Goal: Task Accomplishment & Management: Manage account settings

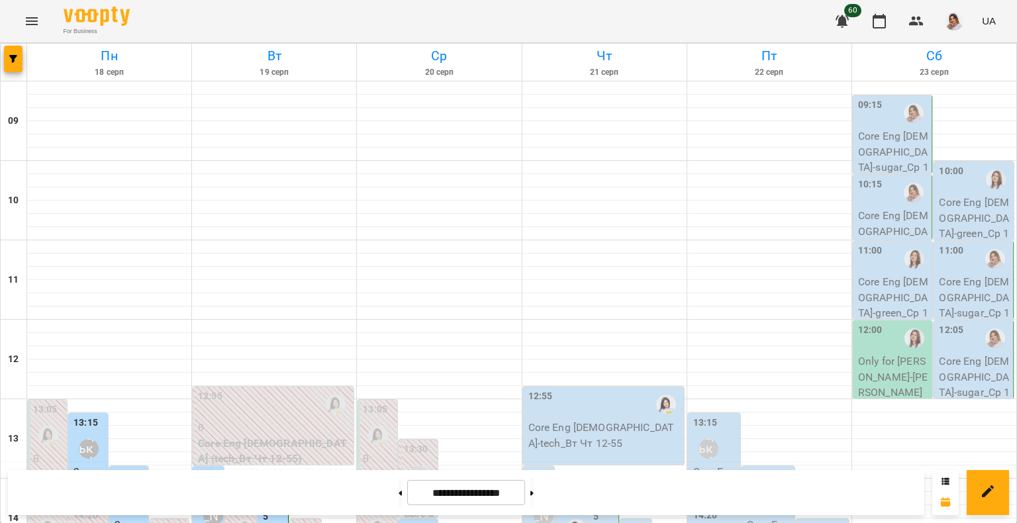
click at [23, 11] on button "Menu" at bounding box center [32, 21] width 32 height 32
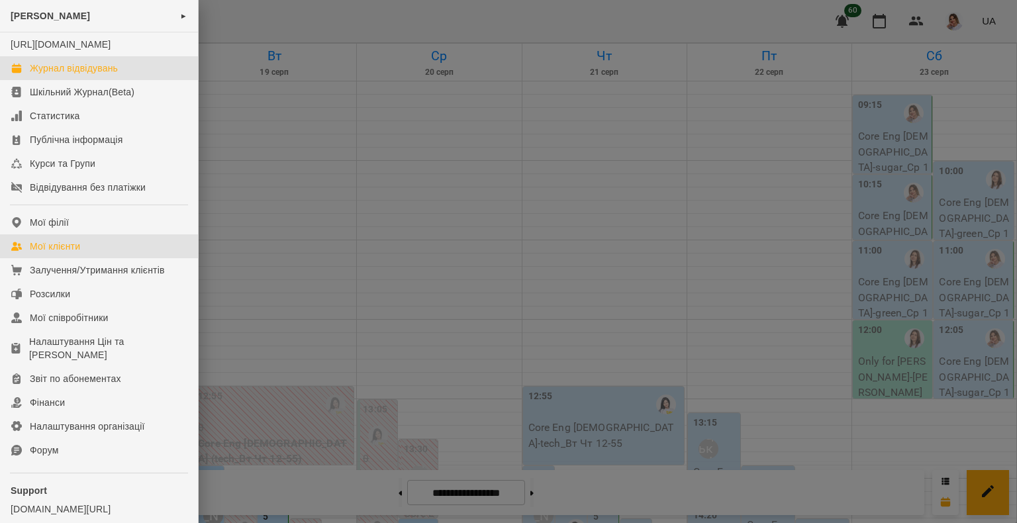
click at [83, 256] on link "Мої клієнти" at bounding box center [99, 246] width 198 height 24
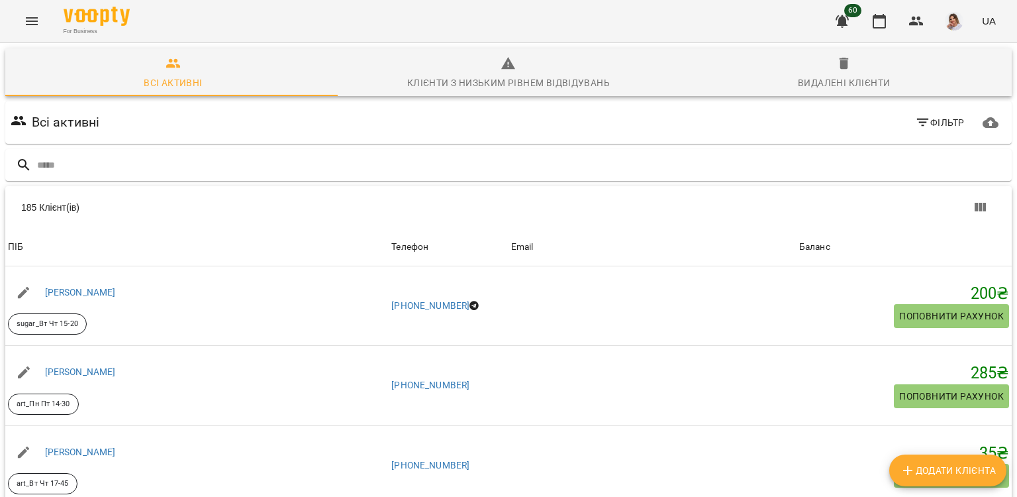
click at [38, 31] on button "Menu" at bounding box center [32, 21] width 32 height 32
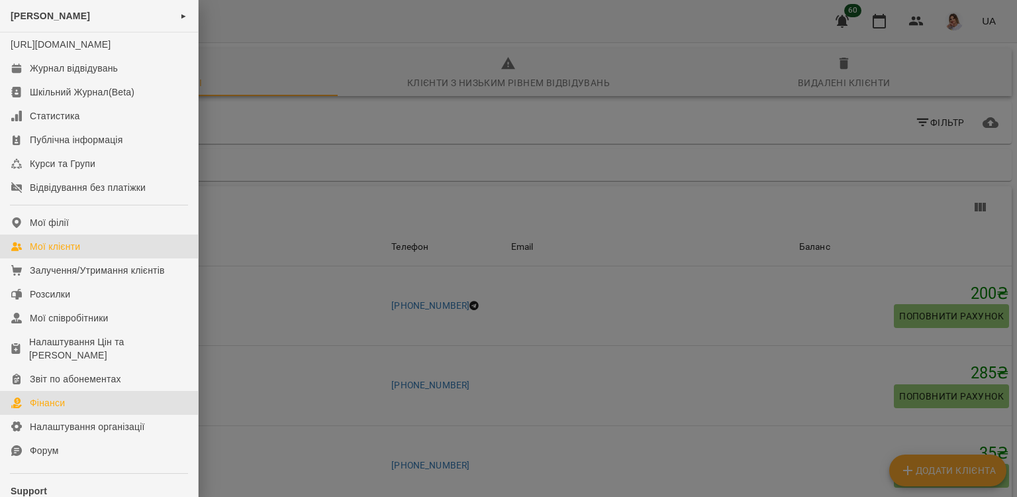
click at [67, 412] on link "Фінанси" at bounding box center [99, 403] width 198 height 24
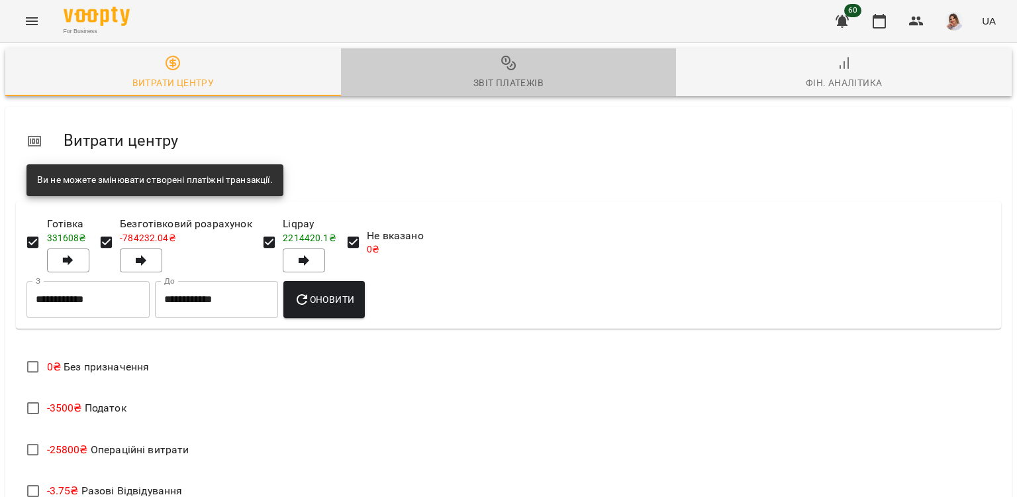
click at [523, 77] on div "Звіт платежів" at bounding box center [508, 83] width 70 height 16
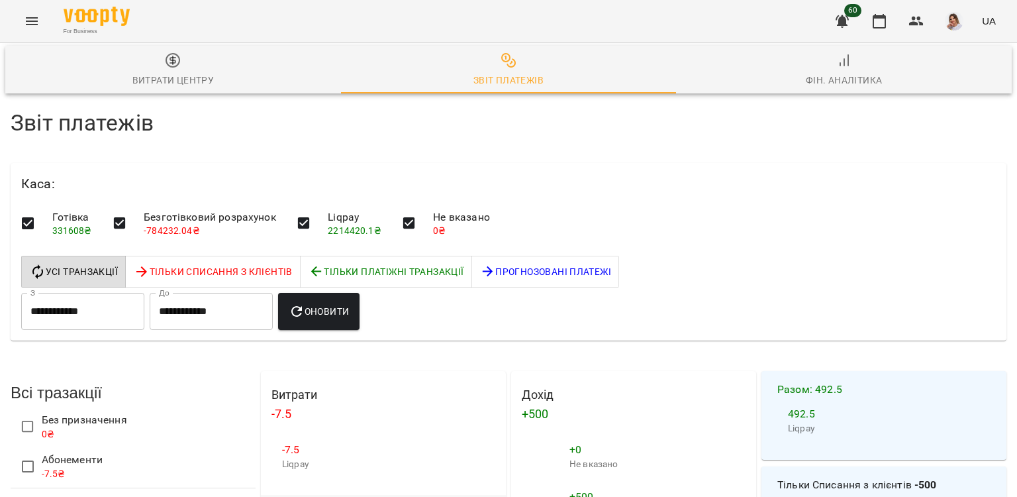
scroll to position [132, 0]
click at [82, 293] on input "**********" at bounding box center [82, 311] width 123 height 37
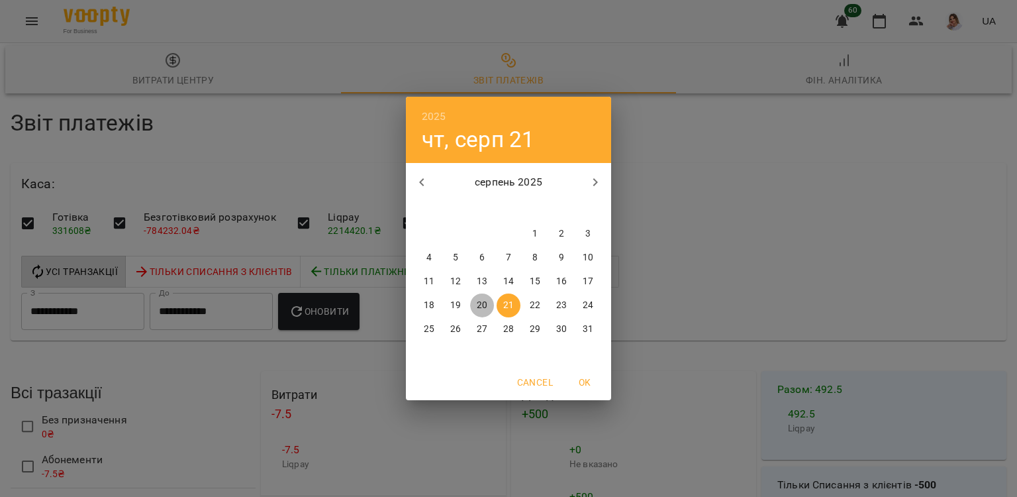
click at [486, 303] on p "20" at bounding box center [482, 305] width 11 height 13
type input "**********"
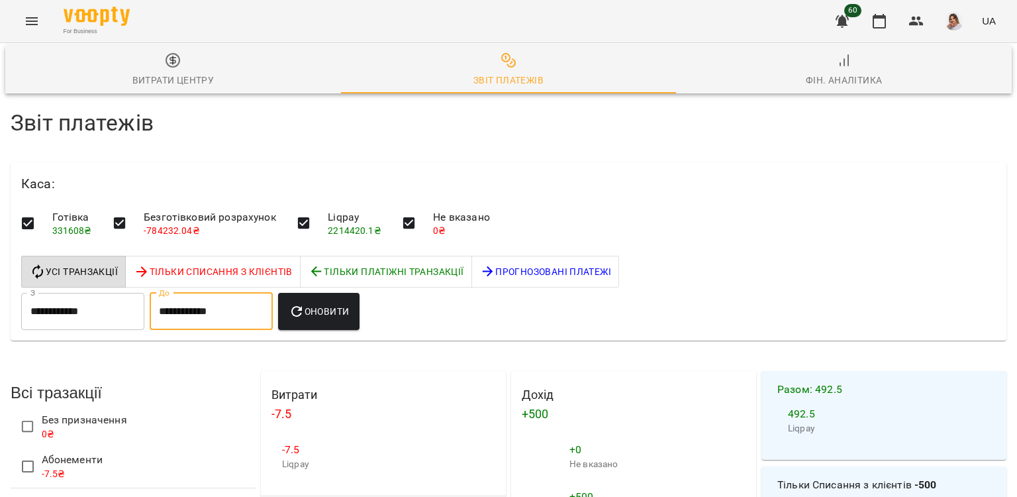
click at [200, 293] on input "**********" at bounding box center [211, 311] width 123 height 37
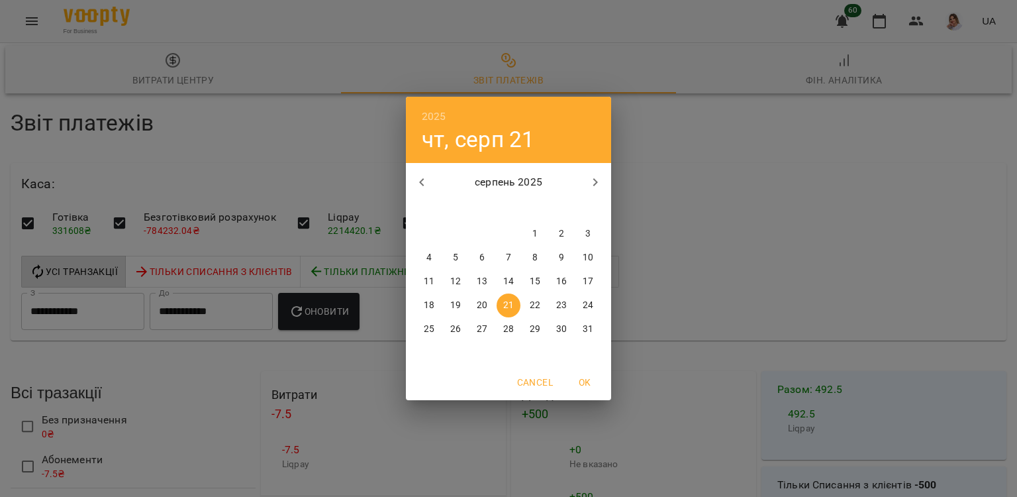
click at [483, 306] on p "20" at bounding box center [482, 305] width 11 height 13
type input "**********"
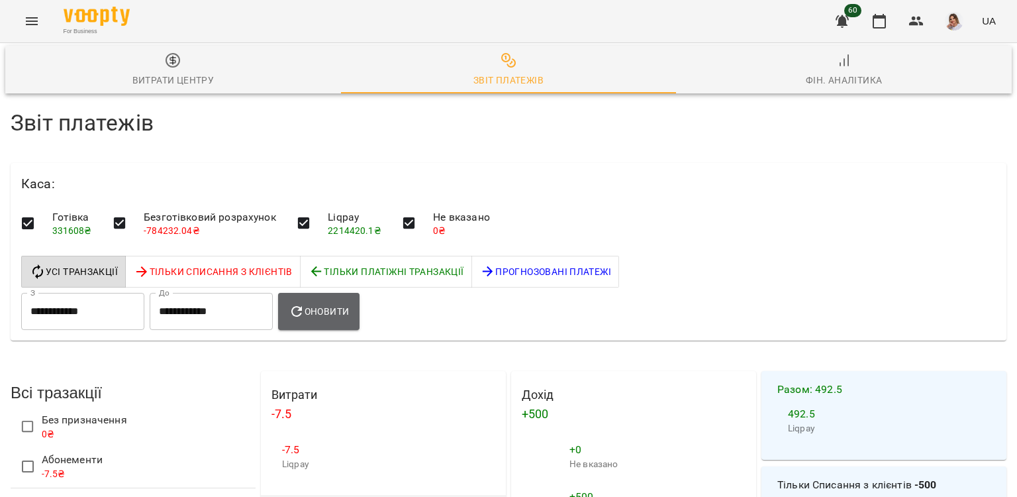
click at [349, 303] on span "Оновити" at bounding box center [319, 311] width 60 height 16
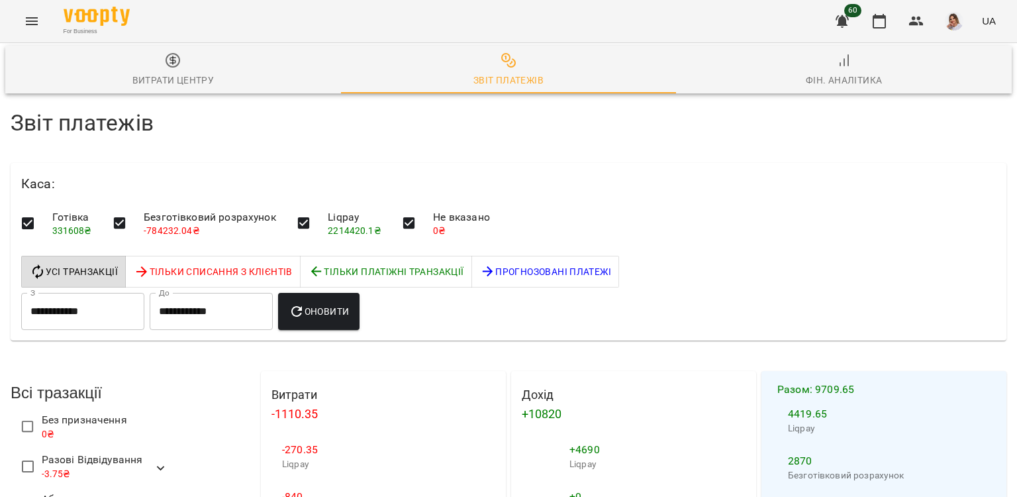
scroll to position [1893, 0]
click at [837, 468] on li "100" at bounding box center [837, 469] width 39 height 24
type input "***"
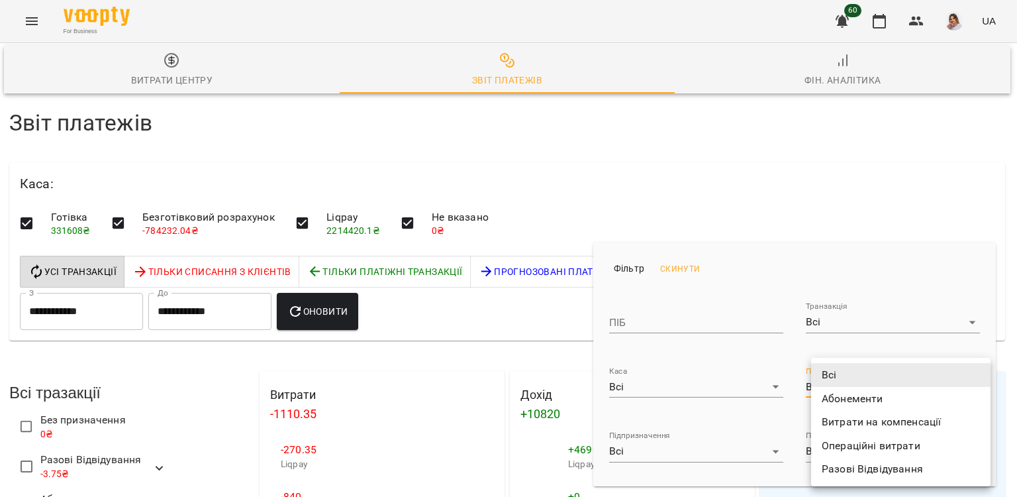
click at [673, 453] on div at bounding box center [508, 248] width 1017 height 497
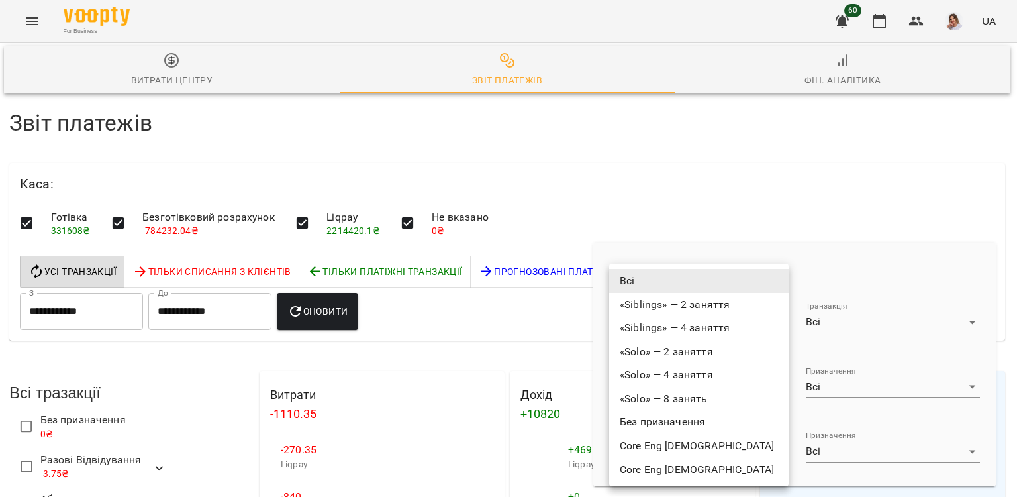
click at [645, 421] on li "Без призначення" at bounding box center [698, 422] width 179 height 24
type input "**********"
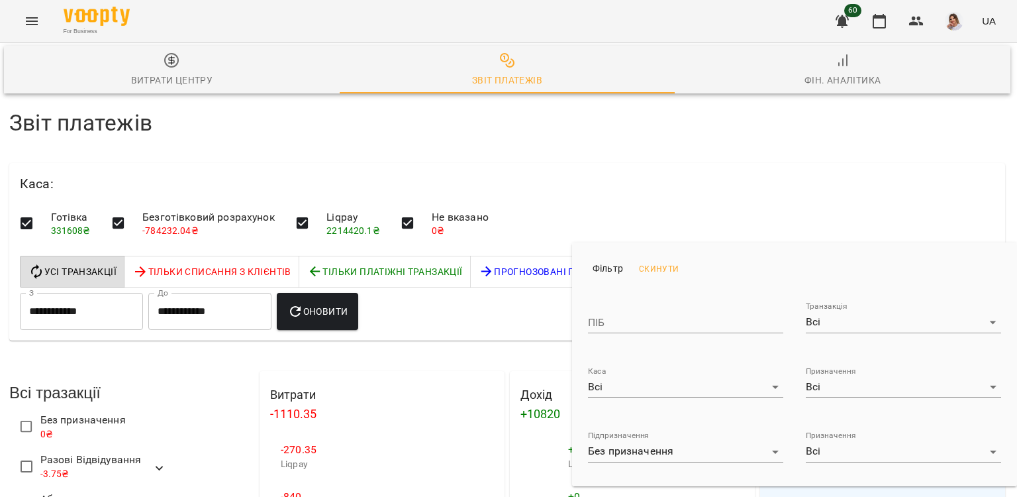
click at [282, 339] on div at bounding box center [508, 248] width 1017 height 497
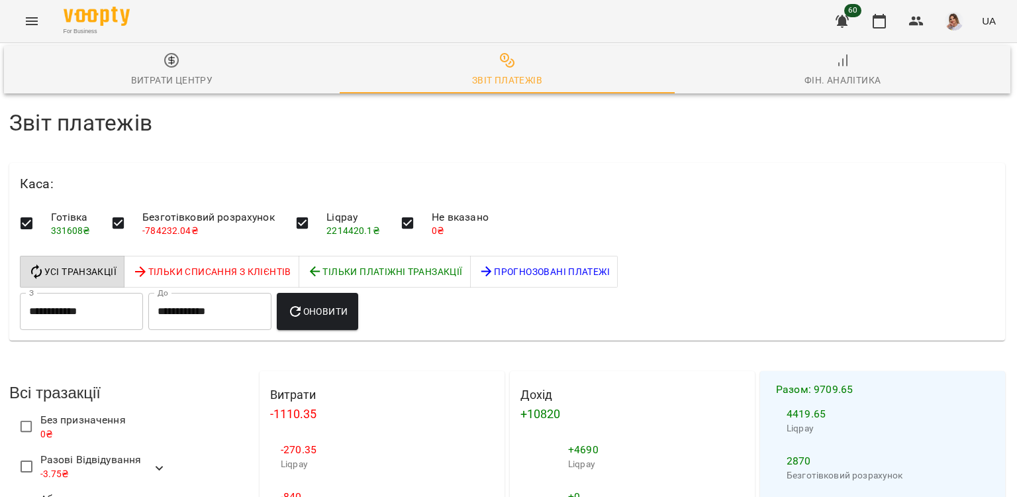
scroll to position [1080, 1]
click at [23, 19] on button "Menu" at bounding box center [32, 21] width 32 height 32
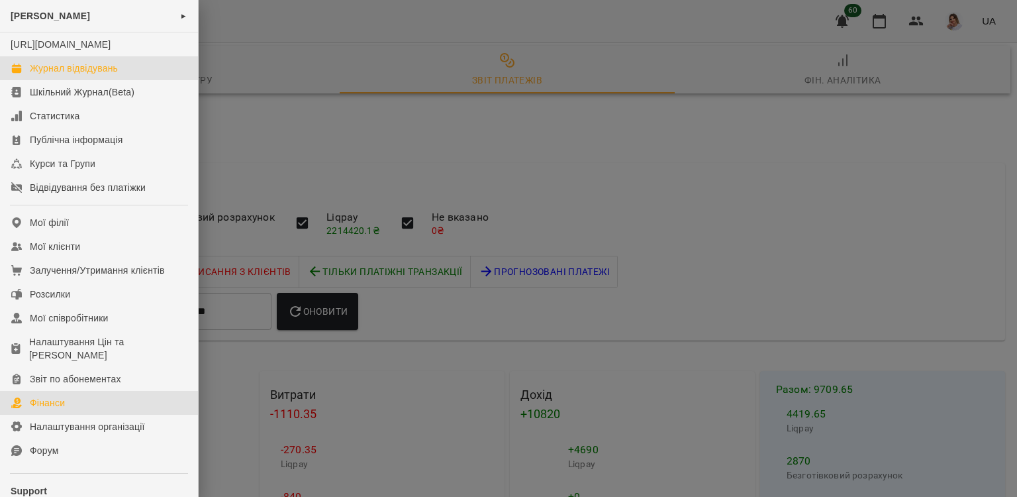
click at [46, 75] on div "Журнал відвідувань" at bounding box center [74, 68] width 88 height 13
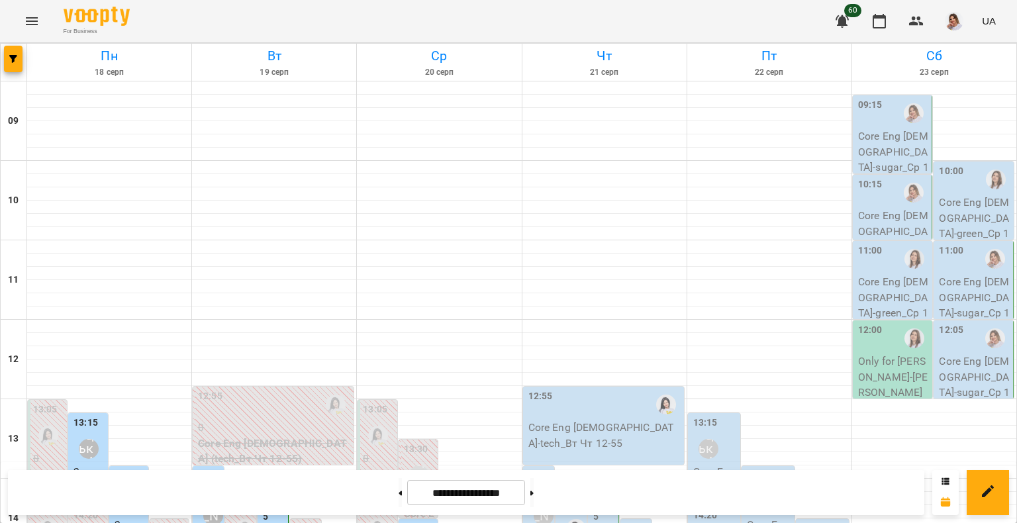
scroll to position [302, 0]
click at [205, 506] on div "Котлярова Юлія Борисівна" at bounding box center [213, 516] width 20 height 20
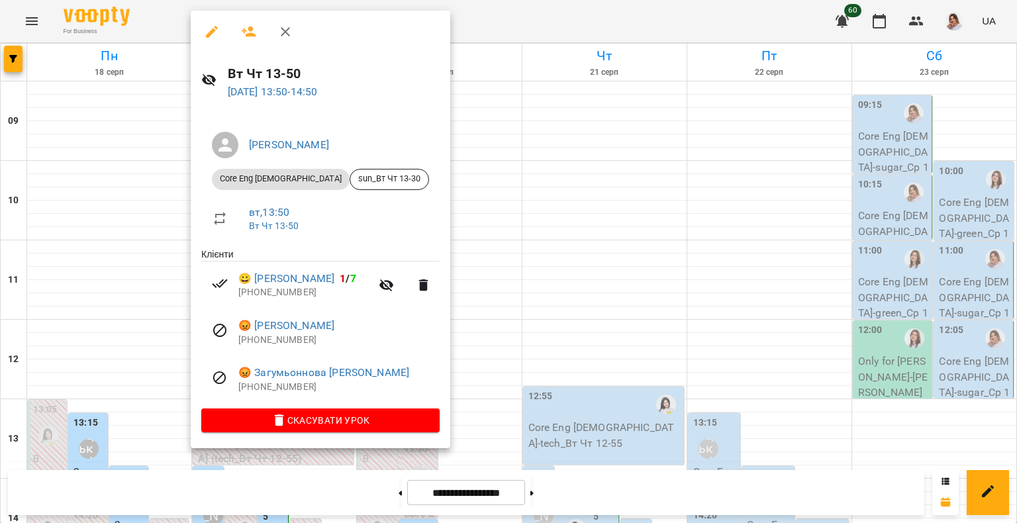
click at [649, 205] on div at bounding box center [508, 261] width 1017 height 523
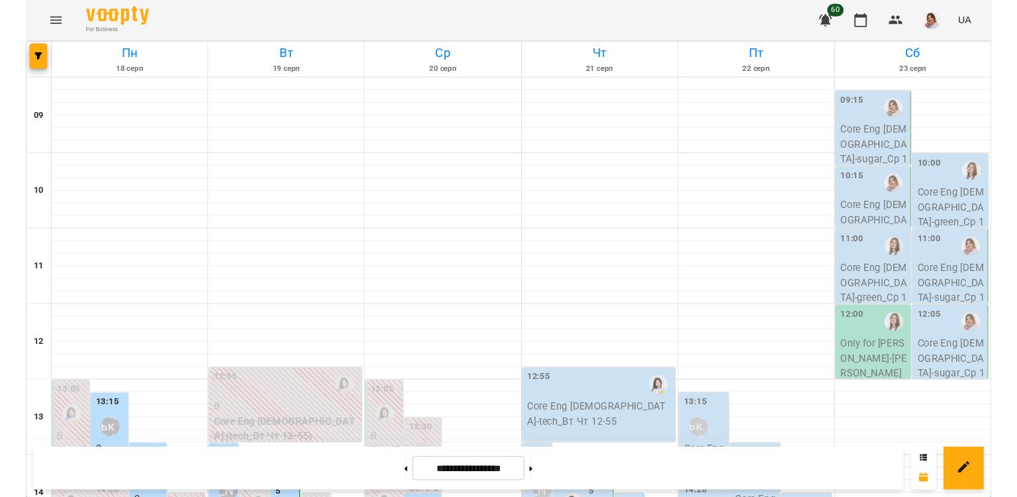
scroll to position [567, 0]
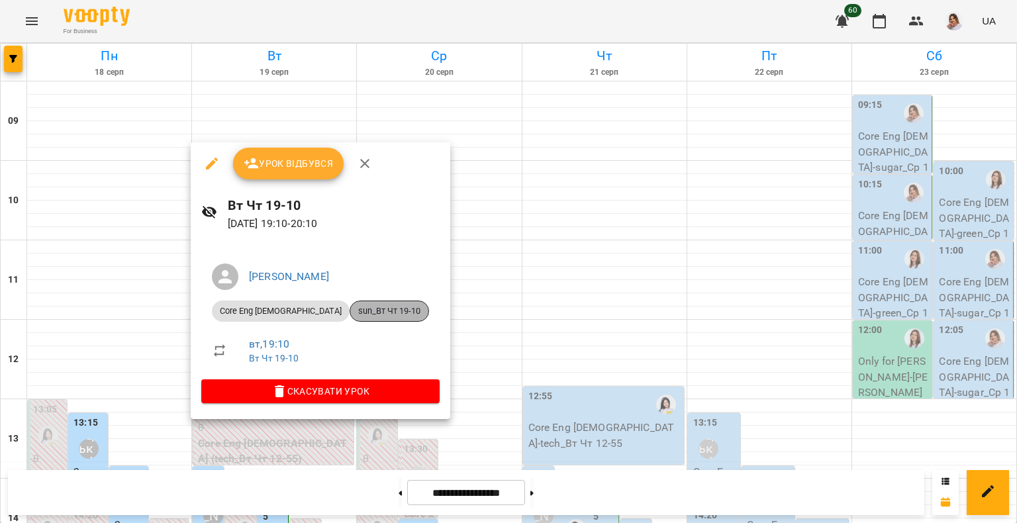
click at [350, 307] on span "sun_Вт Чт 19-10" at bounding box center [389, 311] width 78 height 12
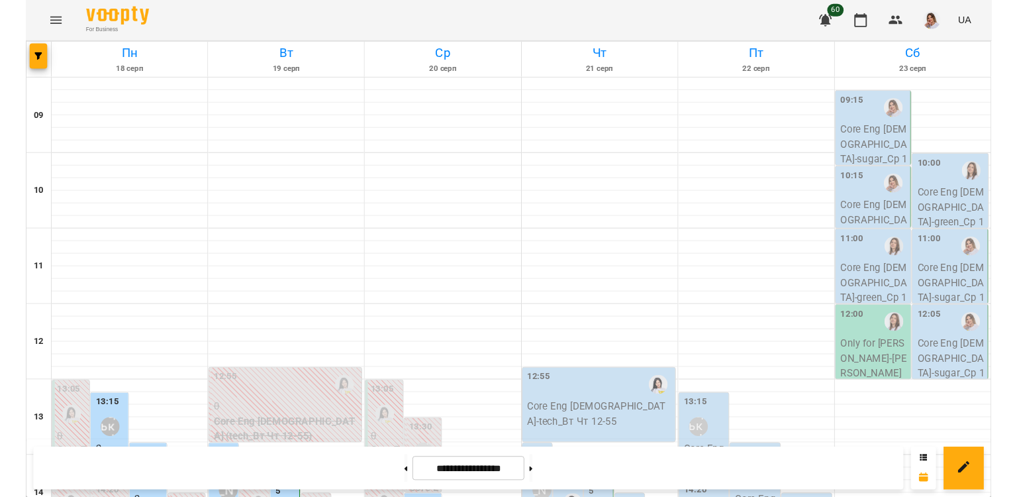
scroll to position [237, 0]
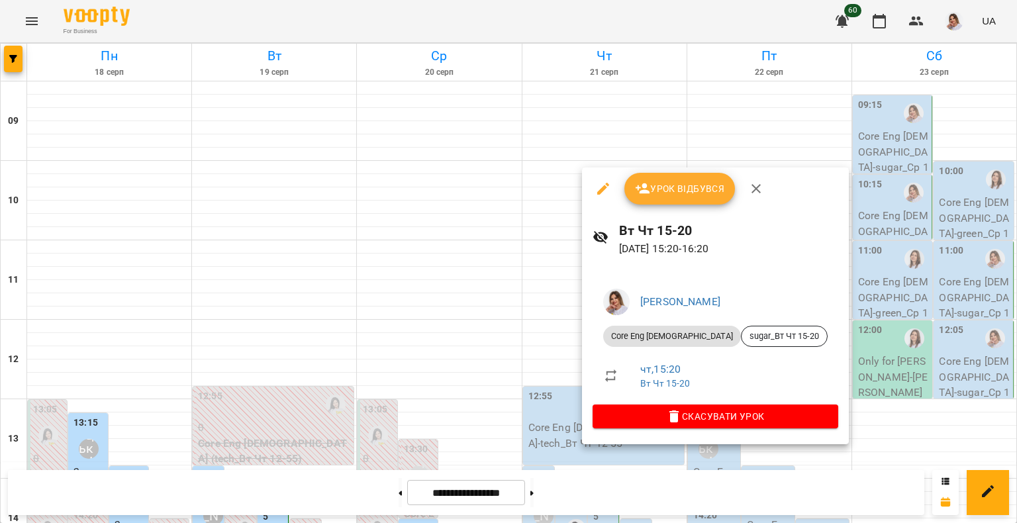
click at [502, 295] on div at bounding box center [508, 261] width 1017 height 523
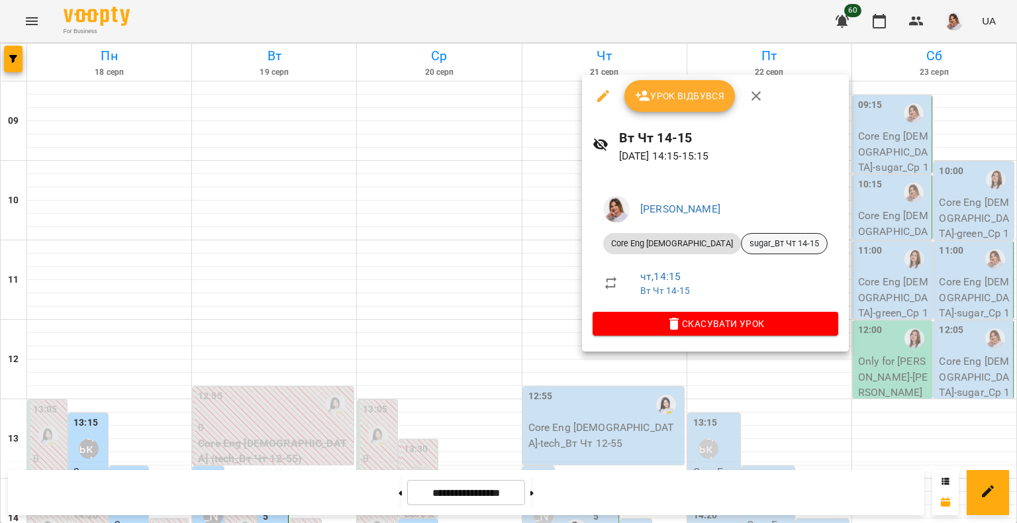
click at [741, 239] on span "sugar_Вт Чт 14-15" at bounding box center [783, 244] width 85 height 12
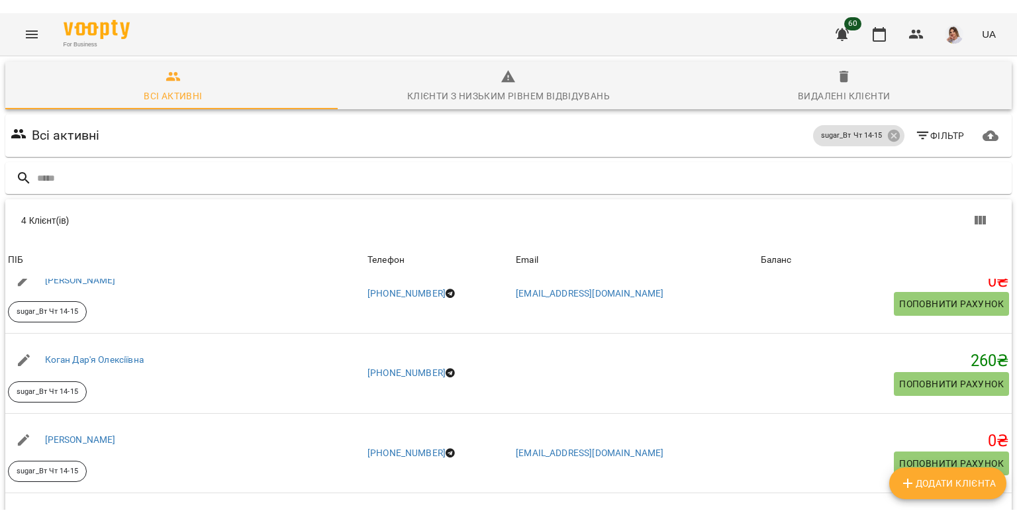
scroll to position [143, 0]
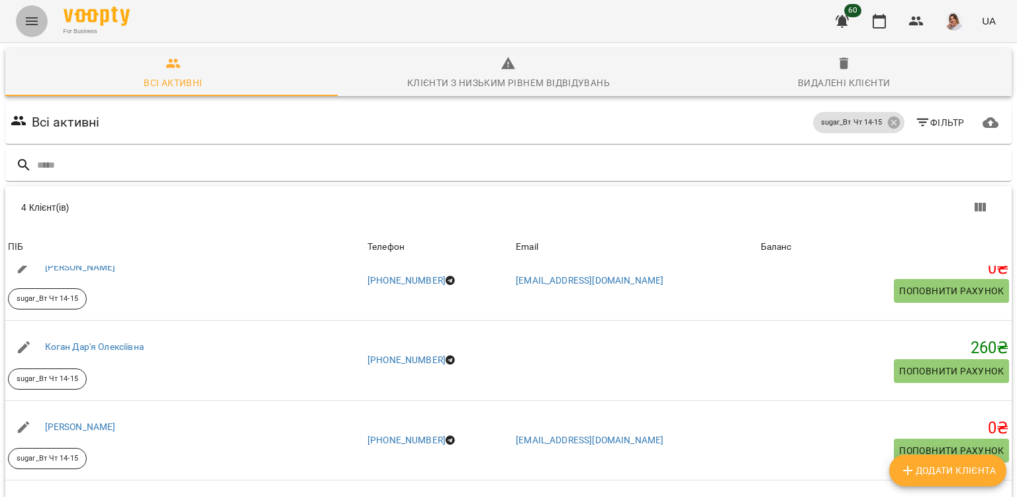
click at [24, 26] on icon "Menu" at bounding box center [32, 21] width 16 height 16
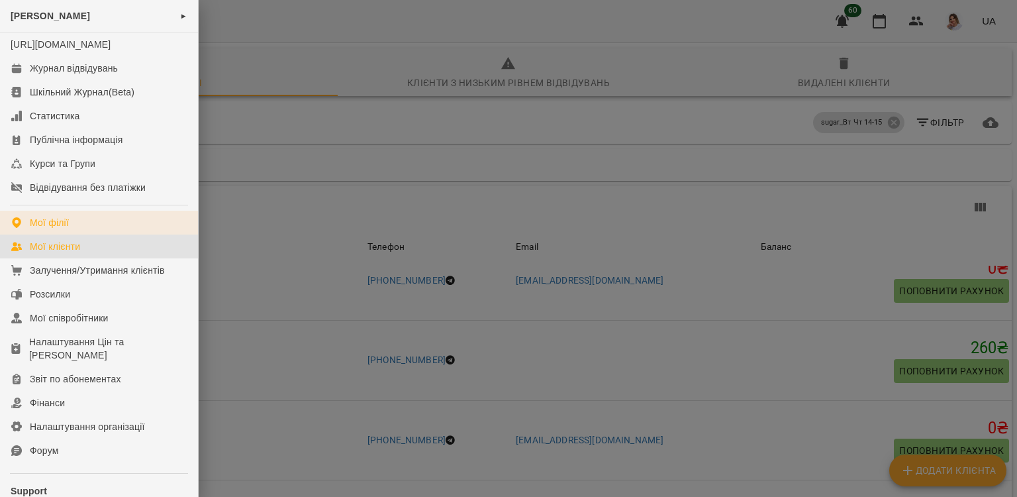
click at [31, 229] on div "Мої філії" at bounding box center [49, 222] width 39 height 13
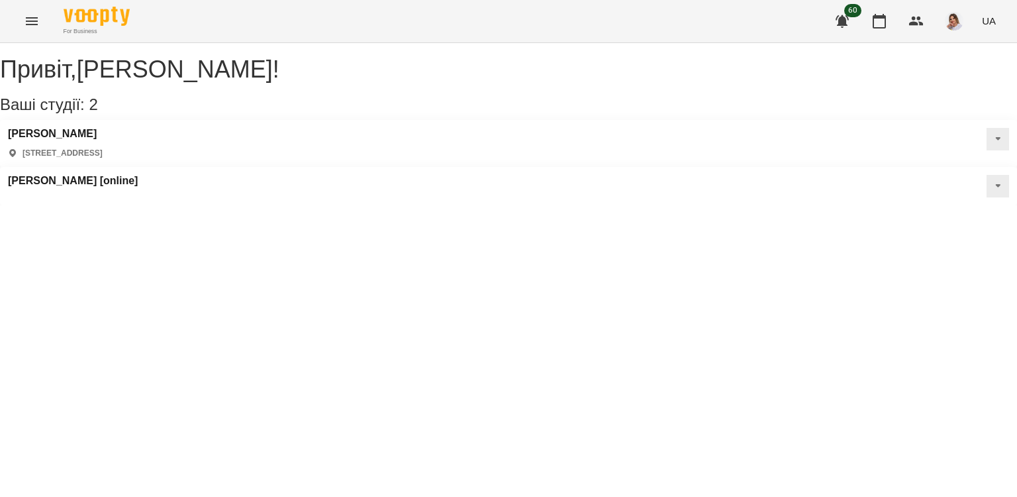
click at [47, 21] on div "For Business 60 UA" at bounding box center [508, 21] width 1017 height 42
click at [38, 17] on icon "Menu" at bounding box center [32, 21] width 16 height 16
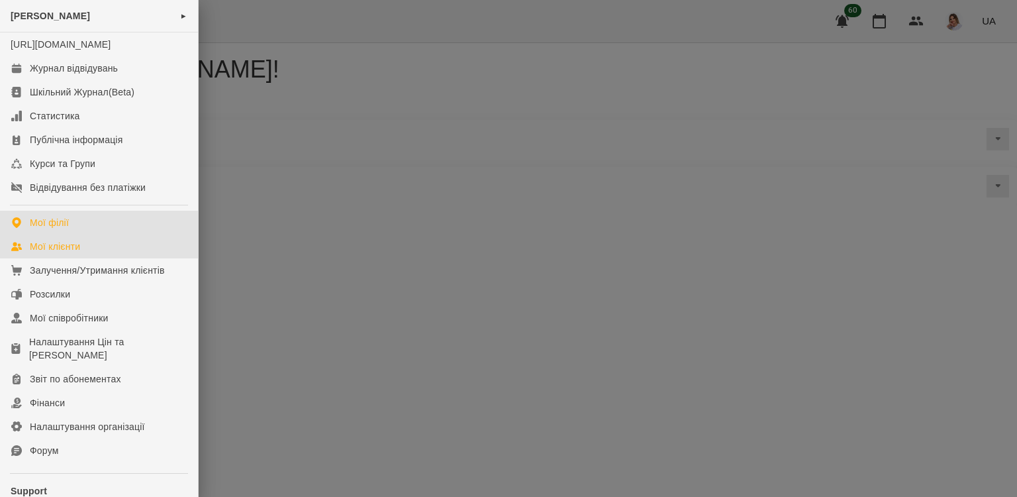
click at [86, 258] on link "Мої клієнти" at bounding box center [99, 246] width 198 height 24
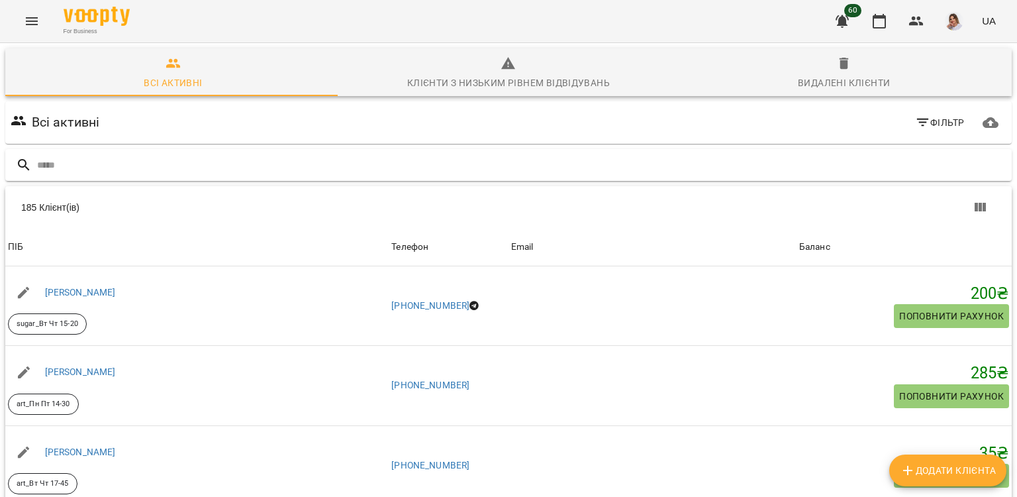
click at [207, 166] on input "text" at bounding box center [521, 165] width 969 height 22
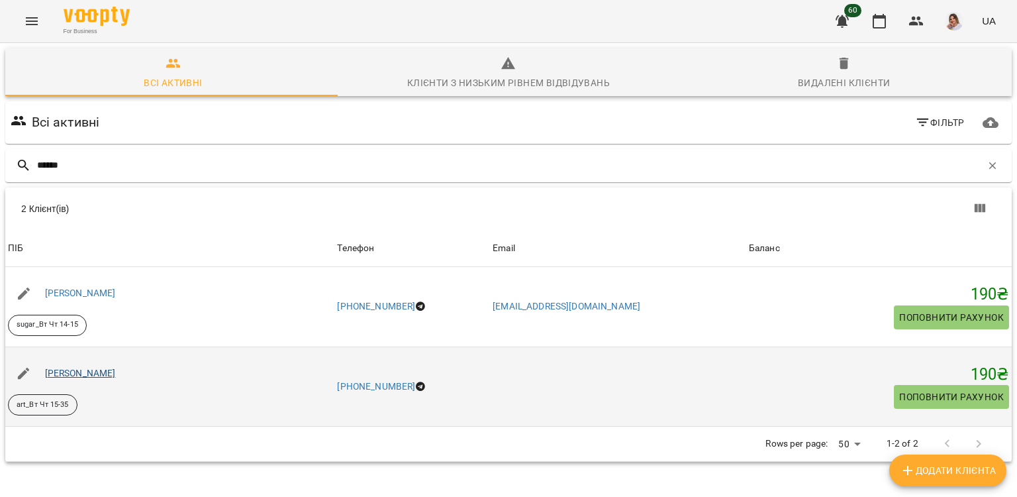
type input "******"
click at [113, 372] on link "Пластун Олеся Дмитрівна" at bounding box center [80, 372] width 71 height 11
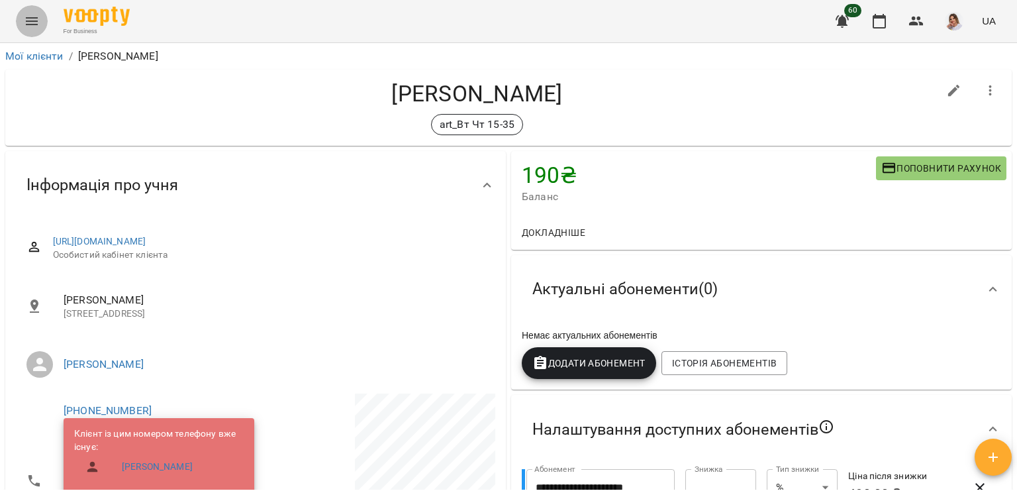
click at [24, 17] on button "Menu" at bounding box center [32, 21] width 32 height 32
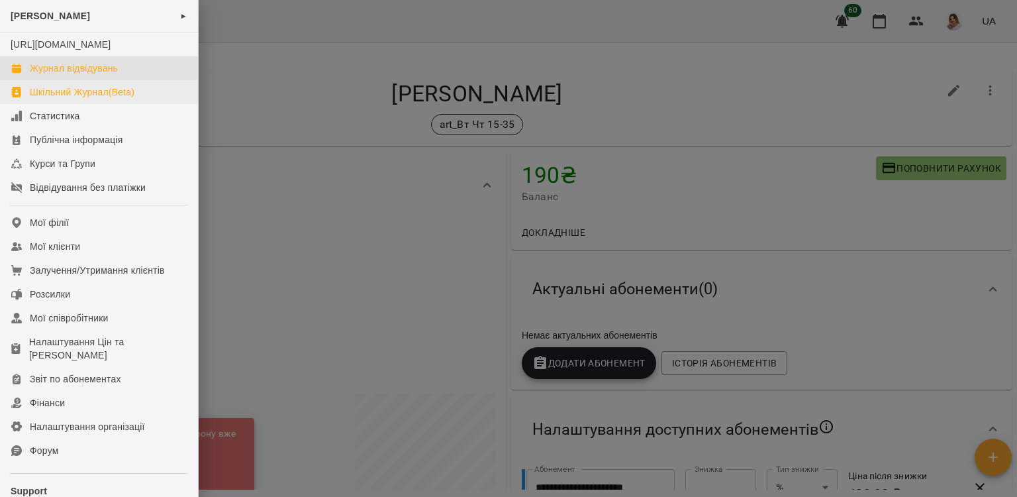
drag, startPoint x: 56, startPoint y: 79, endPoint x: 56, endPoint y: 105, distance: 26.5
click at [56, 75] on div "Журнал відвідувань" at bounding box center [74, 68] width 88 height 13
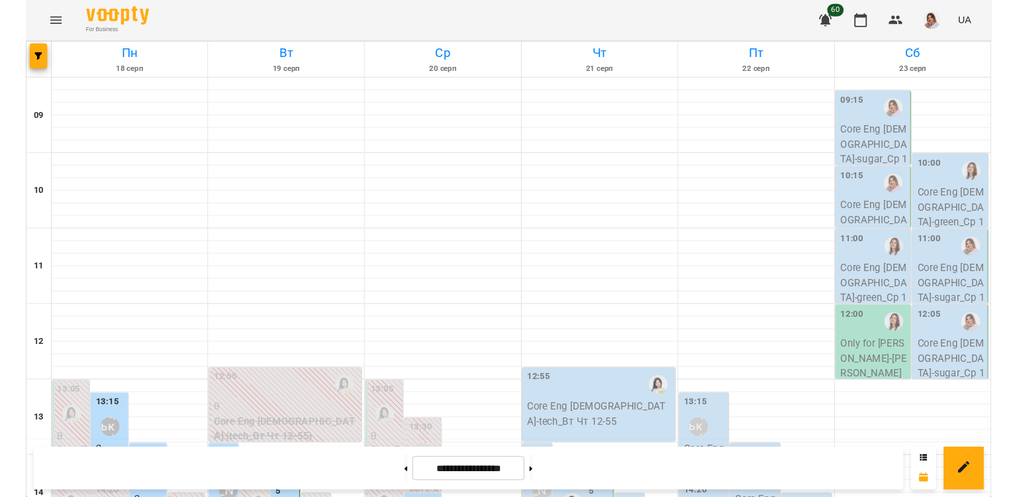
scroll to position [265, 0]
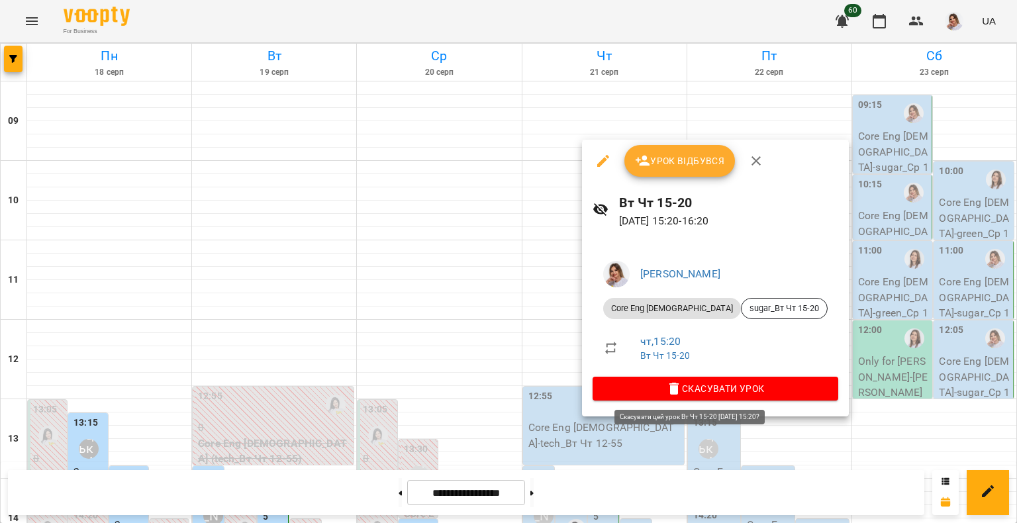
click at [700, 389] on span "Скасувати Урок" at bounding box center [715, 389] width 224 height 16
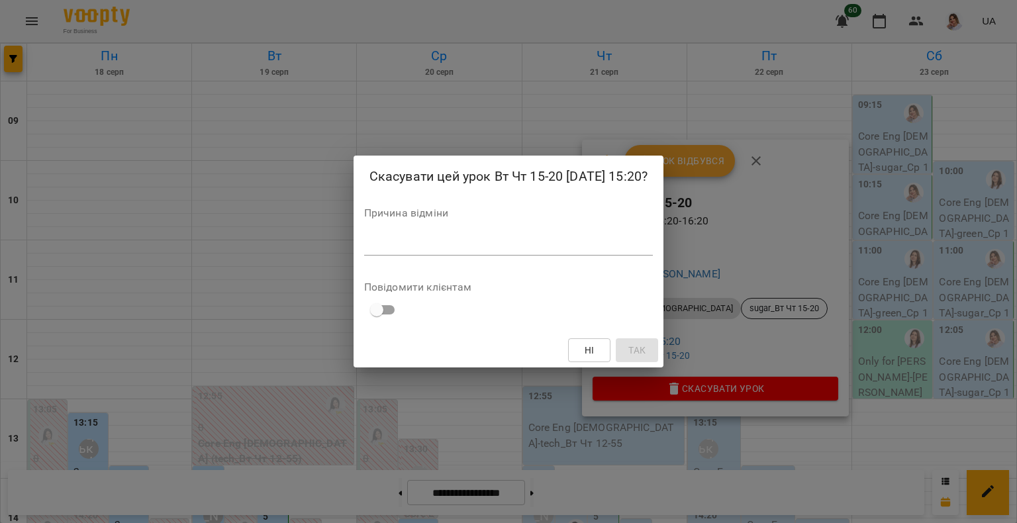
click at [389, 240] on textarea at bounding box center [508, 244] width 289 height 13
click at [426, 424] on div "Скасувати цей урок Вт Чт 15-20 21 серп 2025 15:20? Причина відміни * Повідомити…" at bounding box center [508, 261] width 1017 height 523
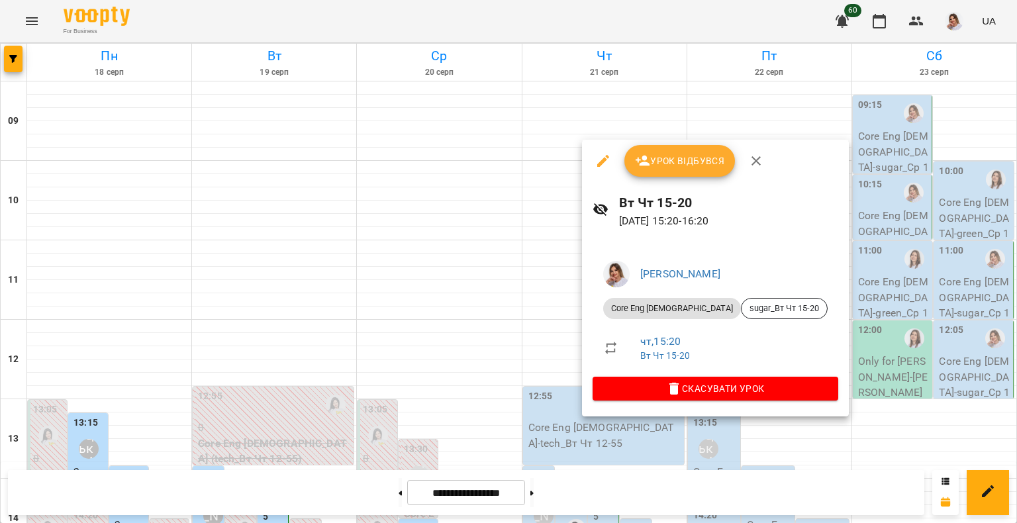
click at [179, 316] on div at bounding box center [508, 261] width 1017 height 523
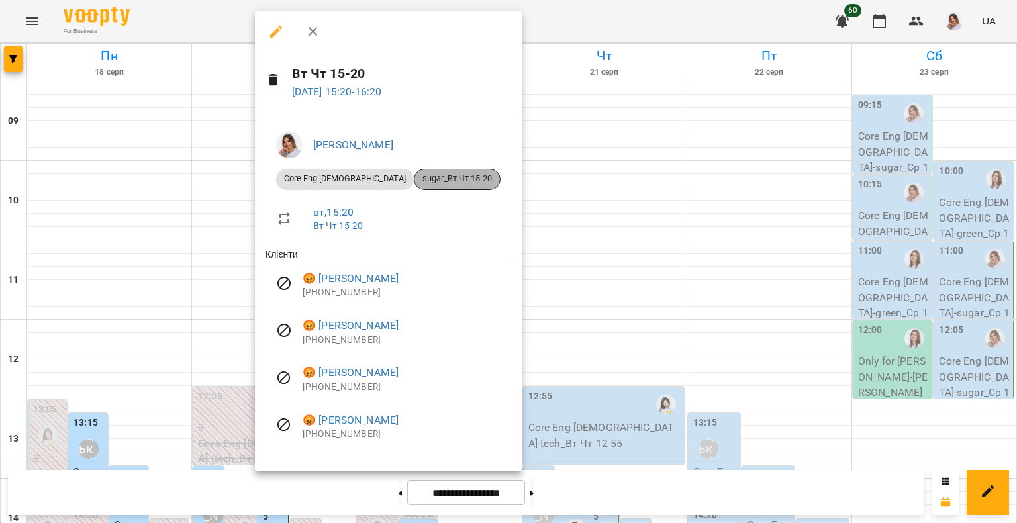
click at [414, 178] on span "sugar_Вт Чт 15-20" at bounding box center [456, 179] width 85 height 12
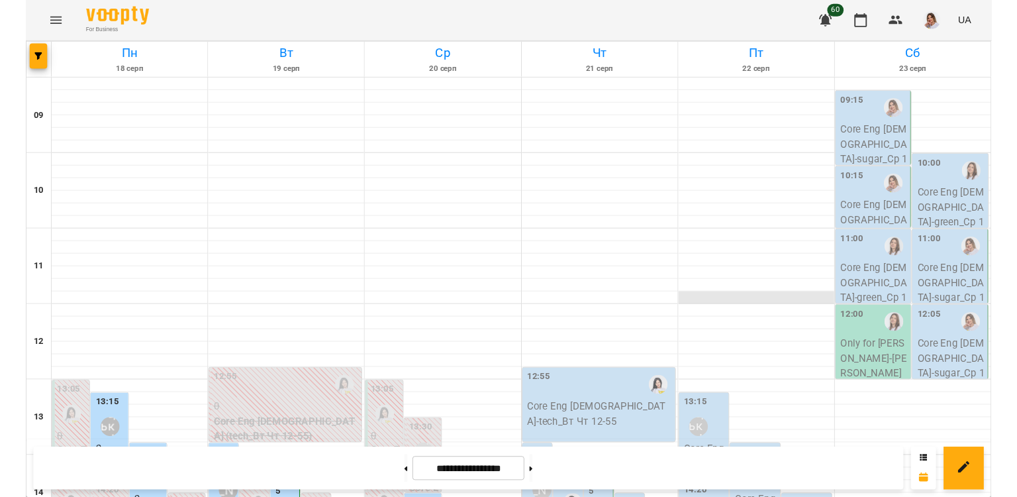
scroll to position [265, 0]
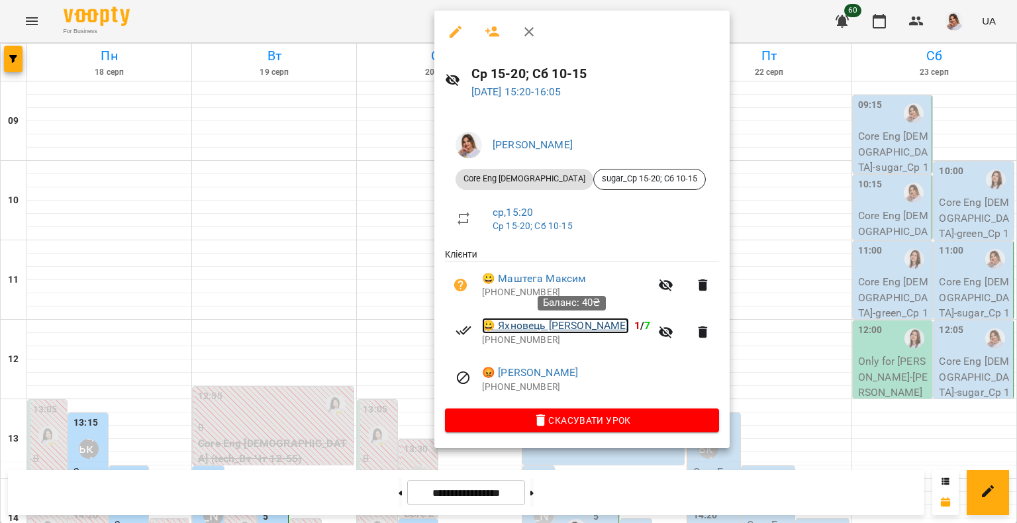
click at [538, 325] on link "😀 Яхновець Давід Владиславович" at bounding box center [555, 326] width 147 height 16
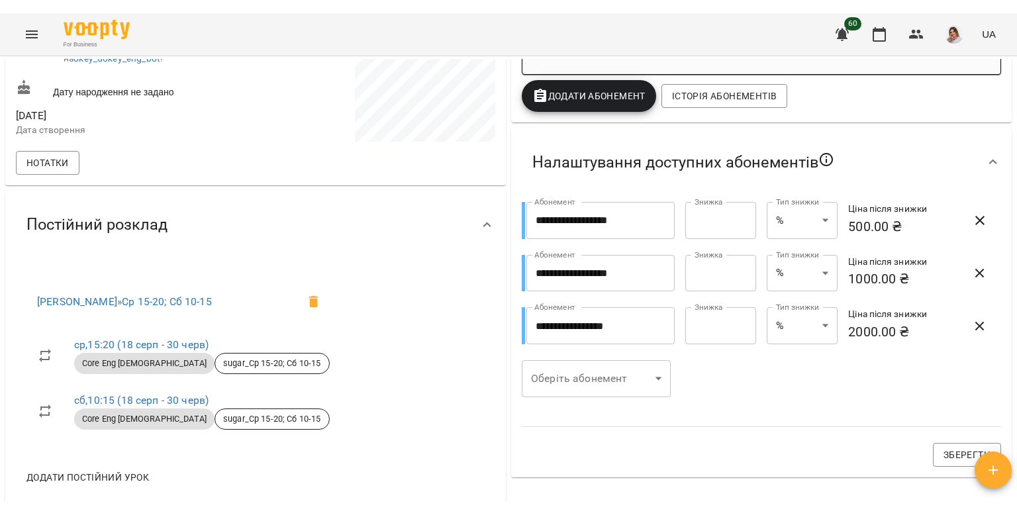
scroll to position [397, 0]
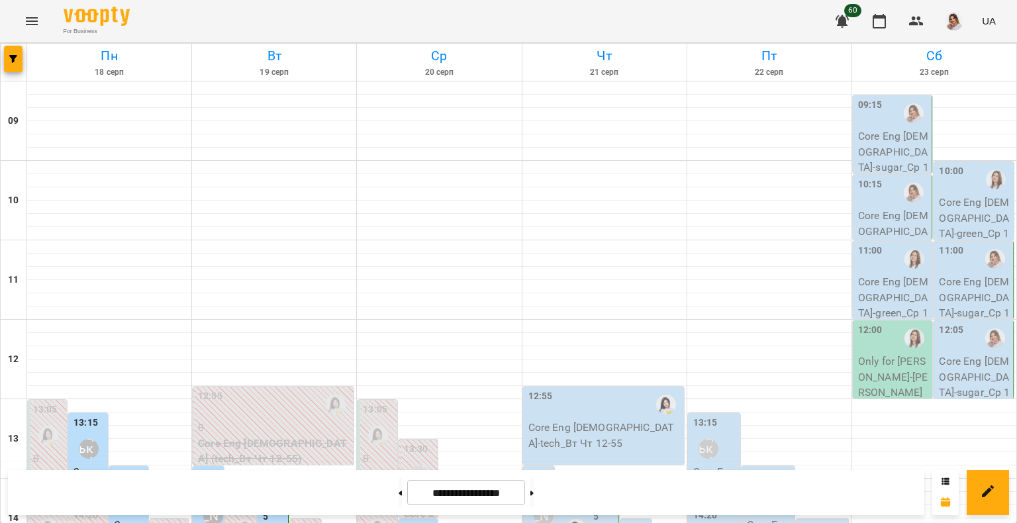
scroll to position [310, 0]
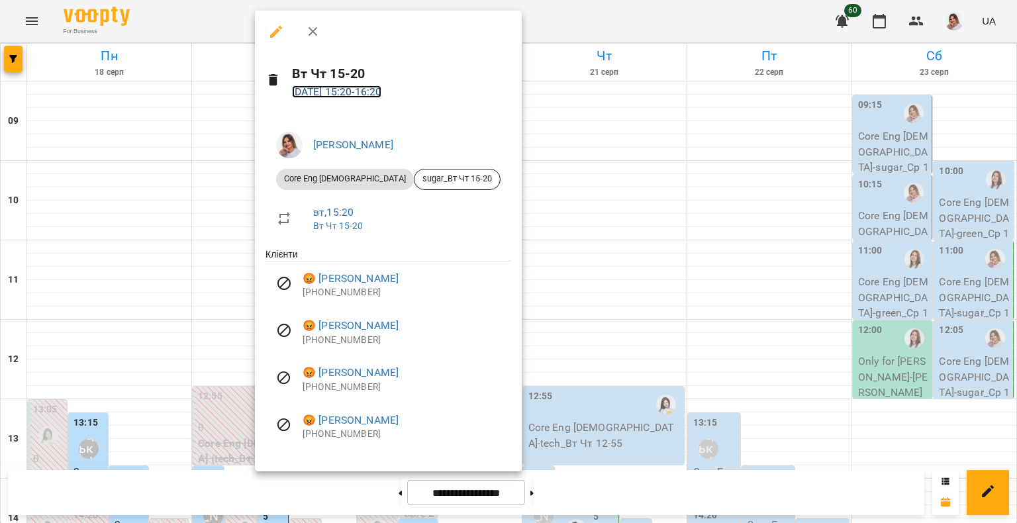
click at [372, 92] on link "19 серп 2025 15:20 - 16:20" at bounding box center [337, 91] width 90 height 13
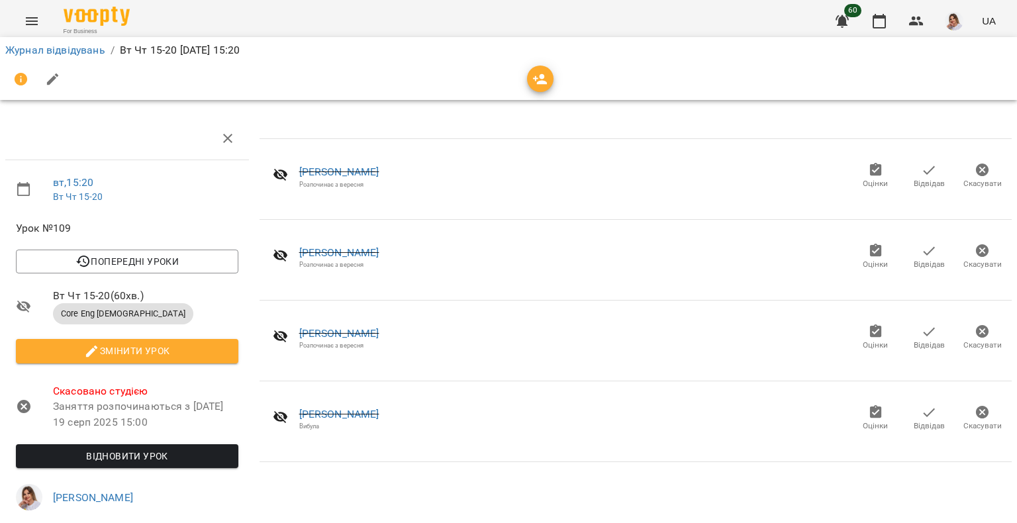
click at [334, 263] on div "Розпочинає з вересня" at bounding box center [339, 264] width 80 height 9
copy div "Розпочинає з вересня Оцінки Відвідав Скасувати"
click at [45, 54] on link "Журнал відвідувань" at bounding box center [55, 50] width 100 height 13
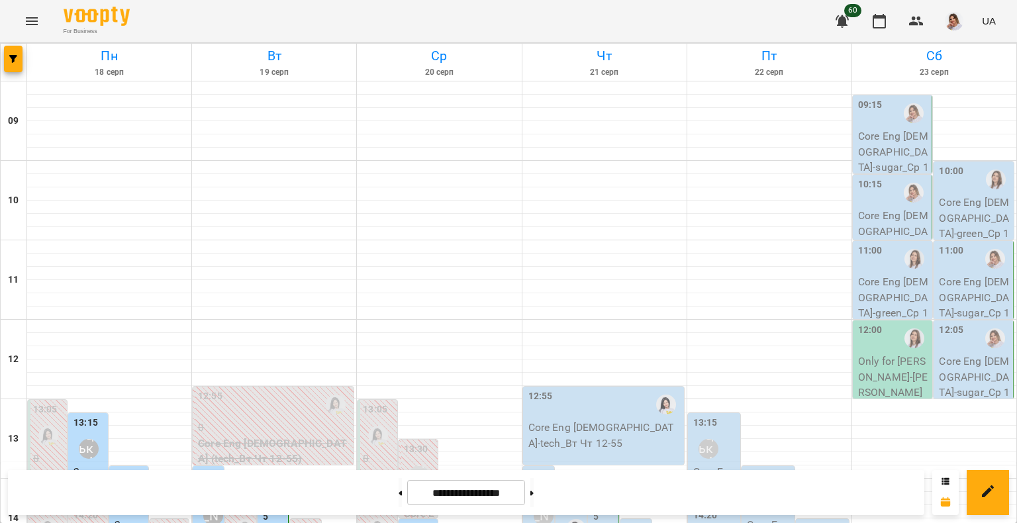
scroll to position [331, 0]
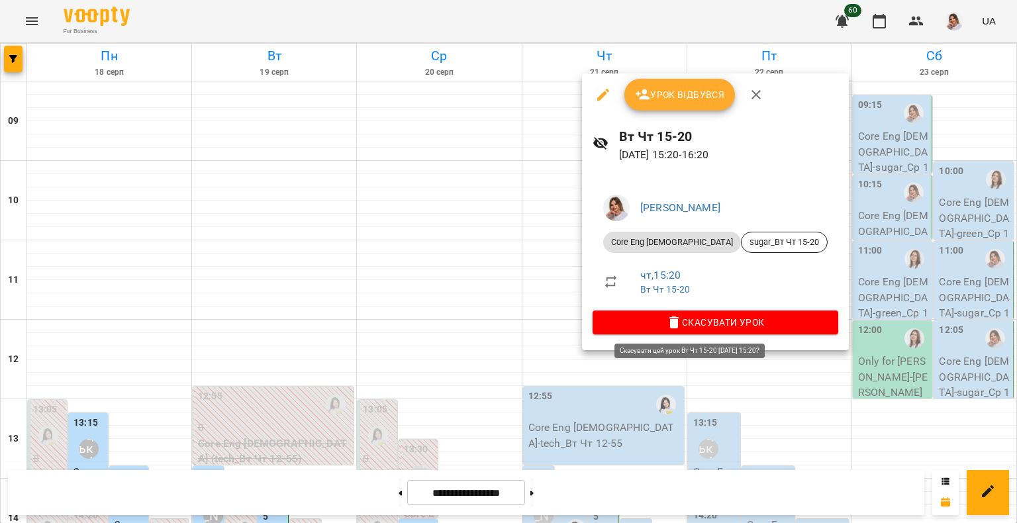
click at [644, 326] on span "Скасувати Урок" at bounding box center [715, 322] width 224 height 16
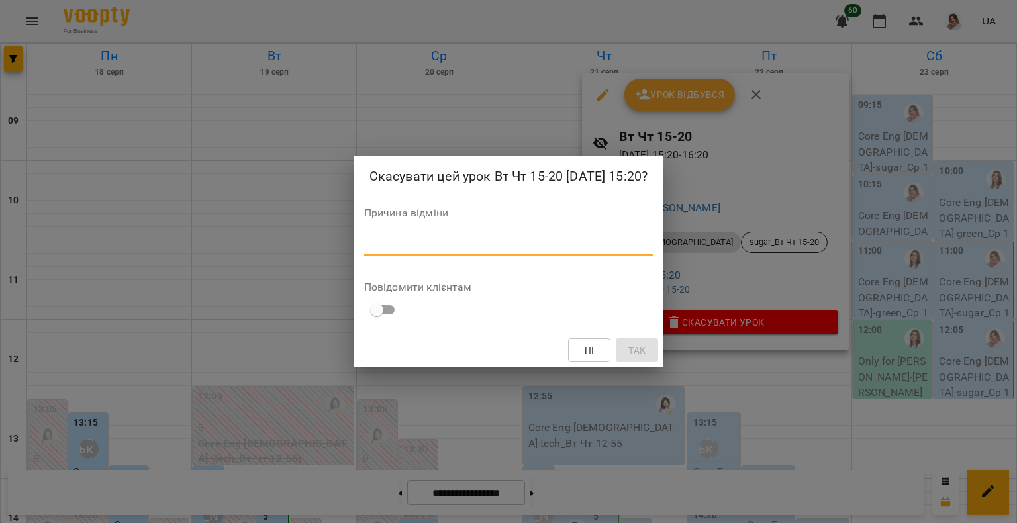
paste textarea "**********"
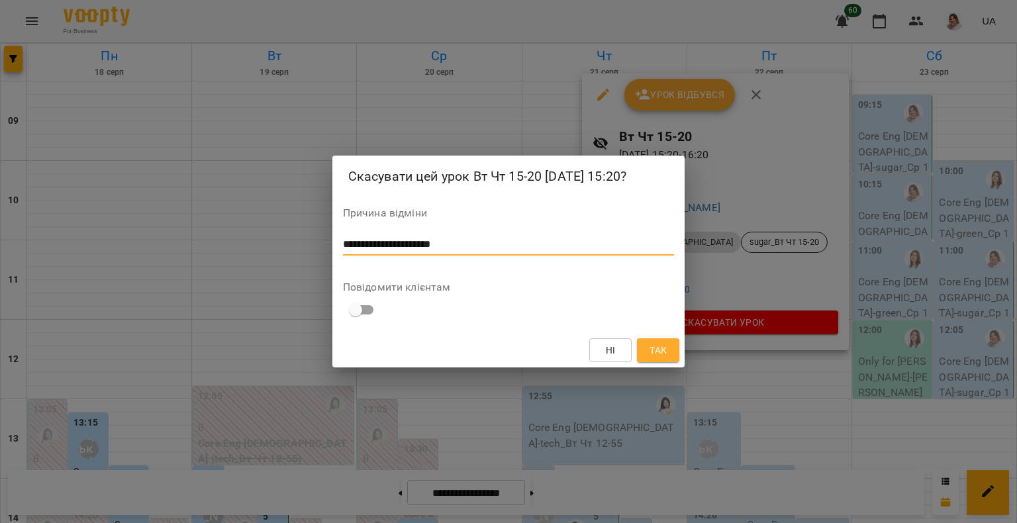
type textarea "**********"
click at [669, 354] on button "Так" at bounding box center [658, 350] width 42 height 24
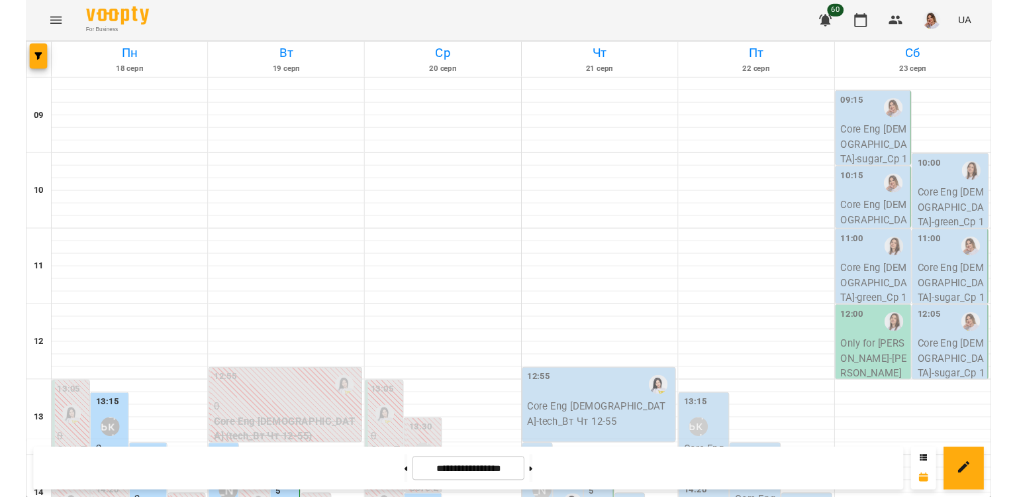
scroll to position [463, 0]
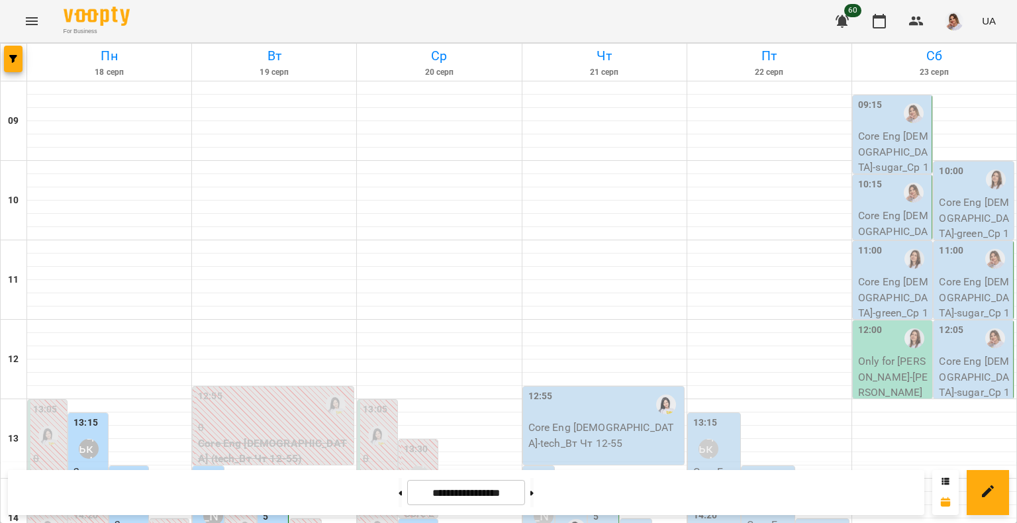
drag, startPoint x: 597, startPoint y: 393, endPoint x: 592, endPoint y: 402, distance: 10.1
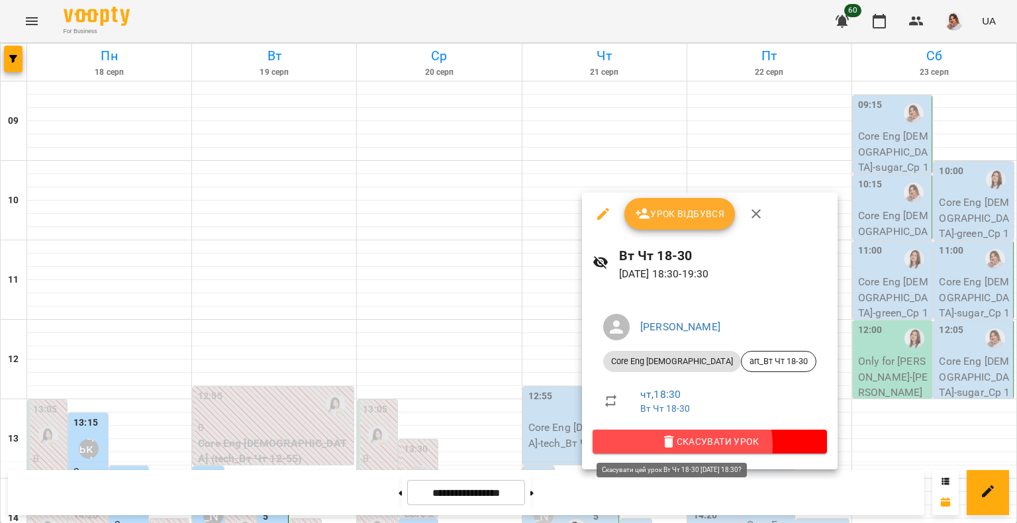
click at [673, 446] on span "Скасувати Урок" at bounding box center [709, 442] width 213 height 16
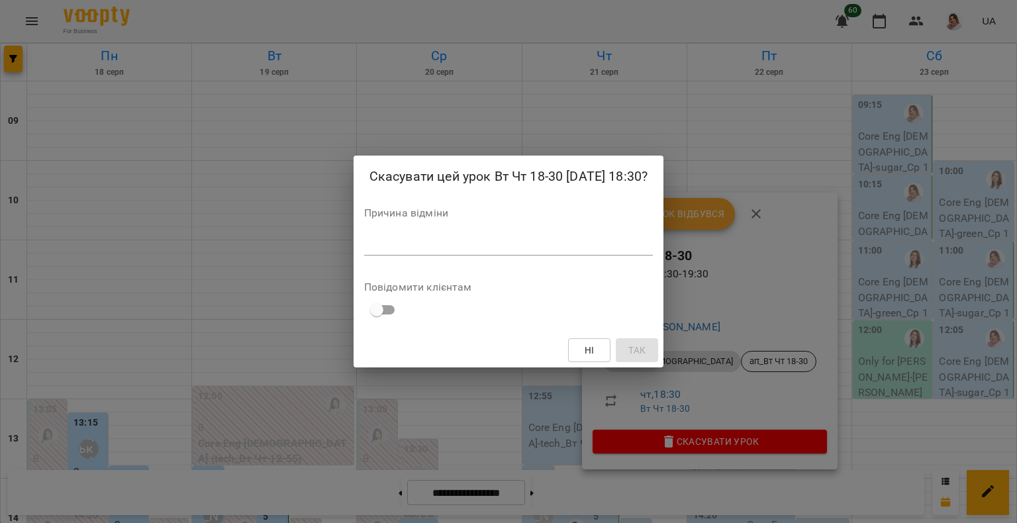
click at [426, 240] on textarea at bounding box center [508, 244] width 289 height 13
paste textarea "**********"
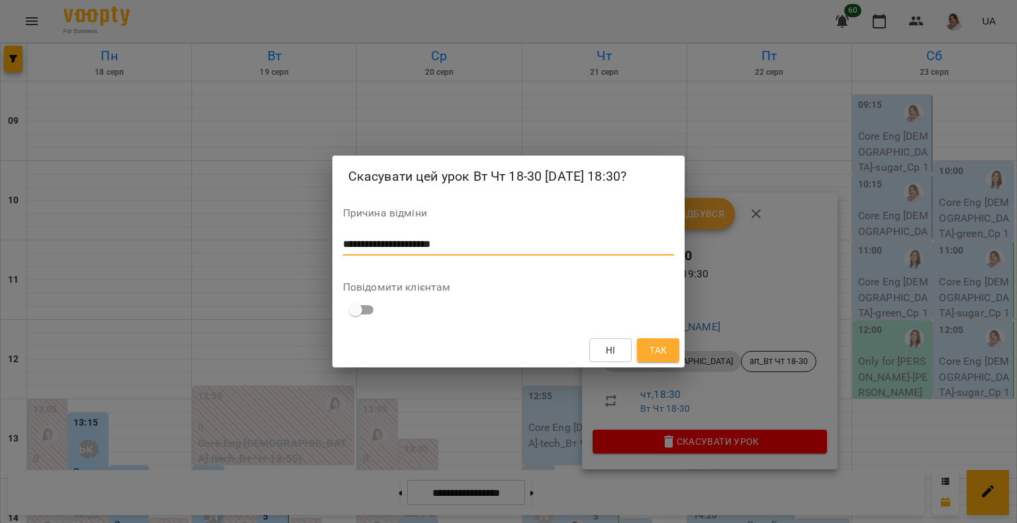
click at [410, 240] on textarea "**********" at bounding box center [509, 244] width 332 height 13
type textarea "**********"
click at [648, 357] on span "Так" at bounding box center [657, 350] width 21 height 16
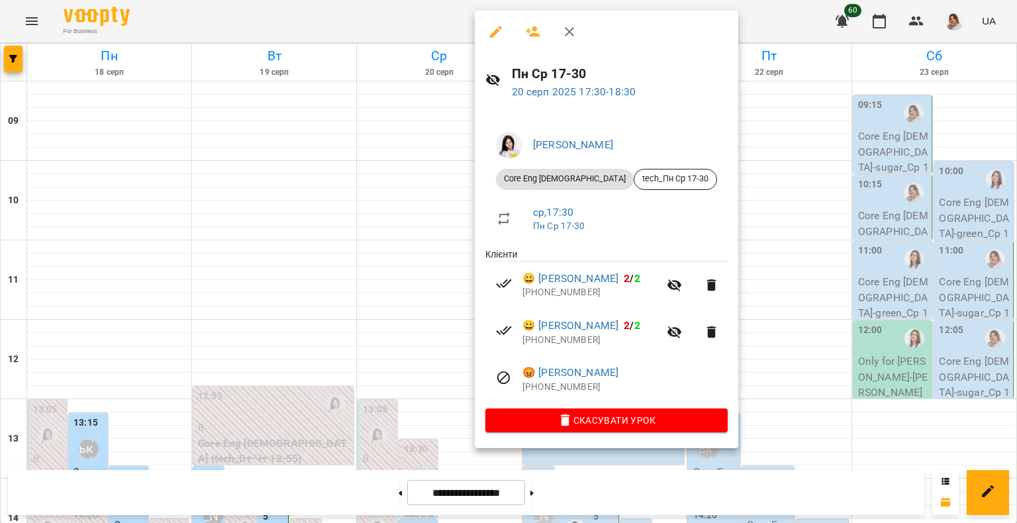
click at [991, 262] on div at bounding box center [508, 261] width 1017 height 523
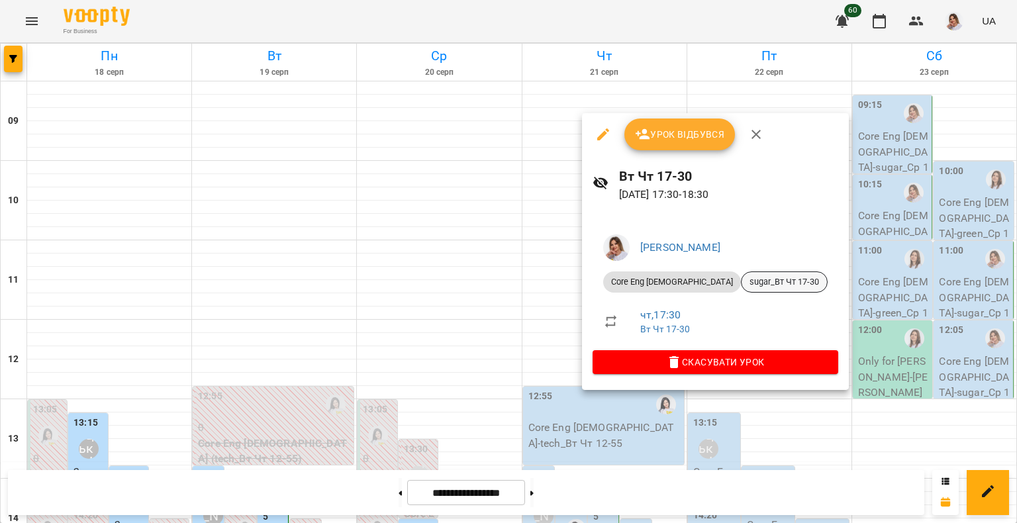
click at [741, 271] on div "sugar_Вт Чт 17-30" at bounding box center [784, 281] width 87 height 21
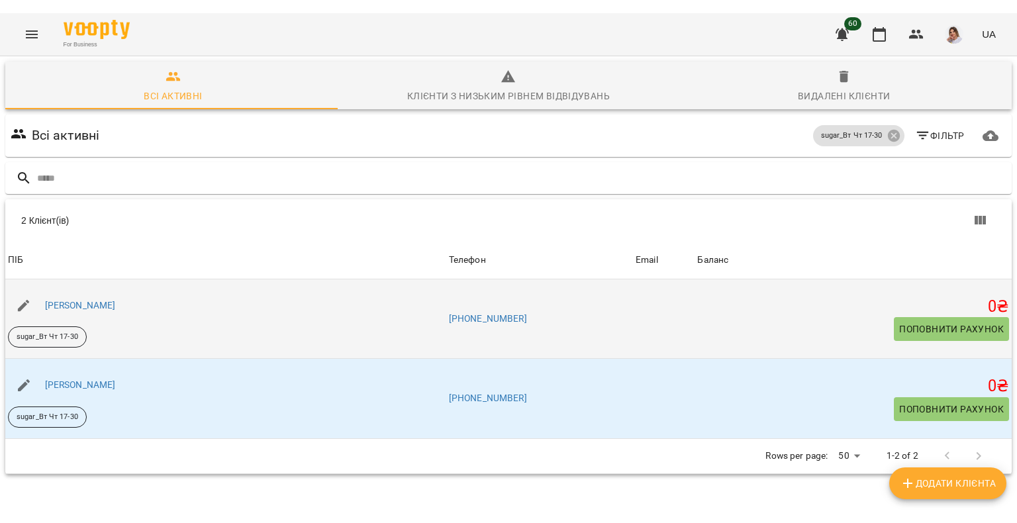
scroll to position [58, 0]
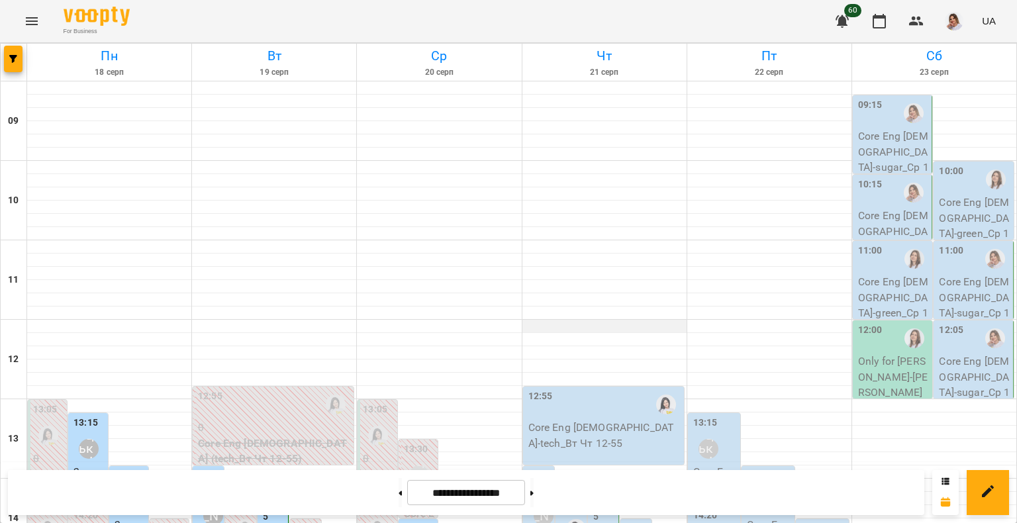
scroll to position [504, 0]
drag, startPoint x: 596, startPoint y: 295, endPoint x: 594, endPoint y: 308, distance: 13.4
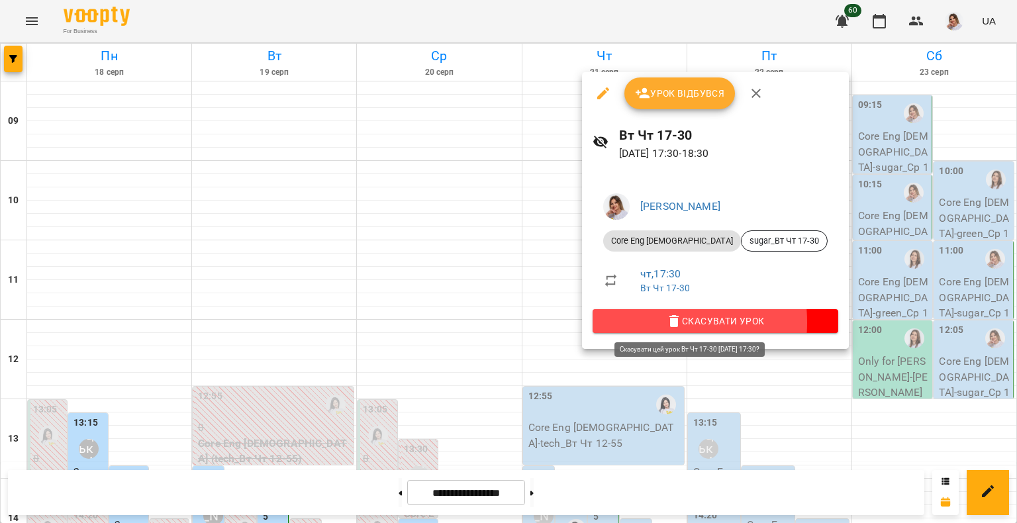
click at [624, 322] on span "Скасувати Урок" at bounding box center [715, 321] width 224 height 16
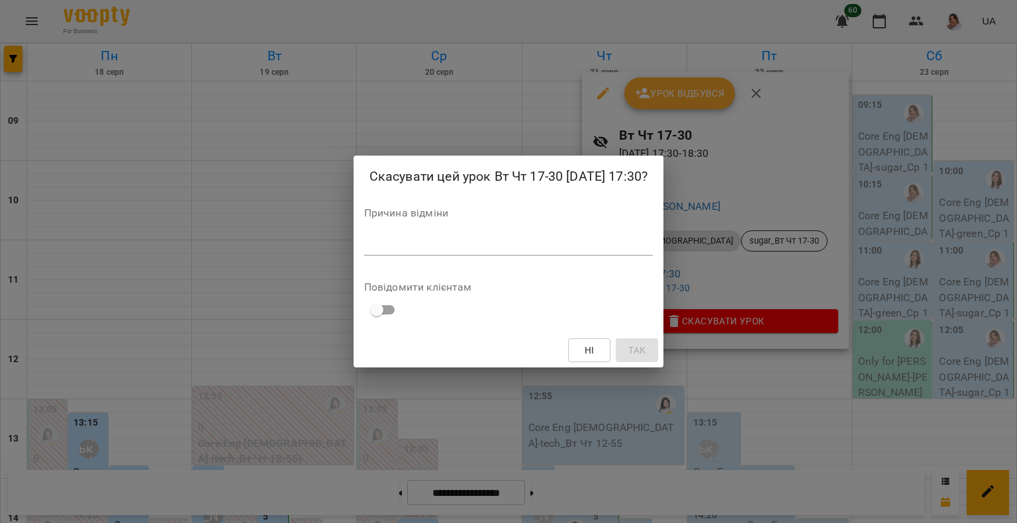
drag, startPoint x: 495, startPoint y: 230, endPoint x: 414, endPoint y: 230, distance: 80.8
click at [414, 230] on div "Причина відміни *" at bounding box center [508, 234] width 289 height 53
paste textarea "**********"
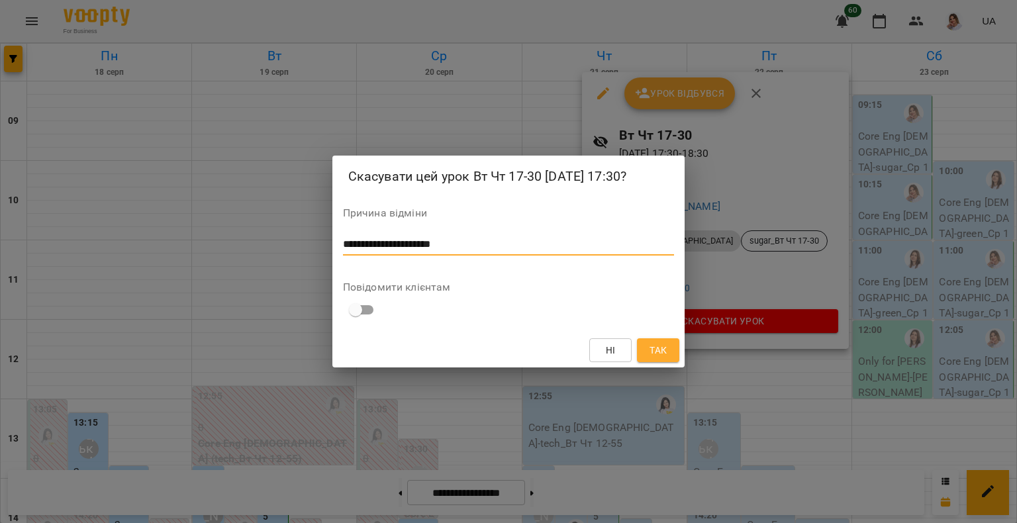
type textarea "**********"
click at [663, 348] on span "Так" at bounding box center [657, 350] width 17 height 16
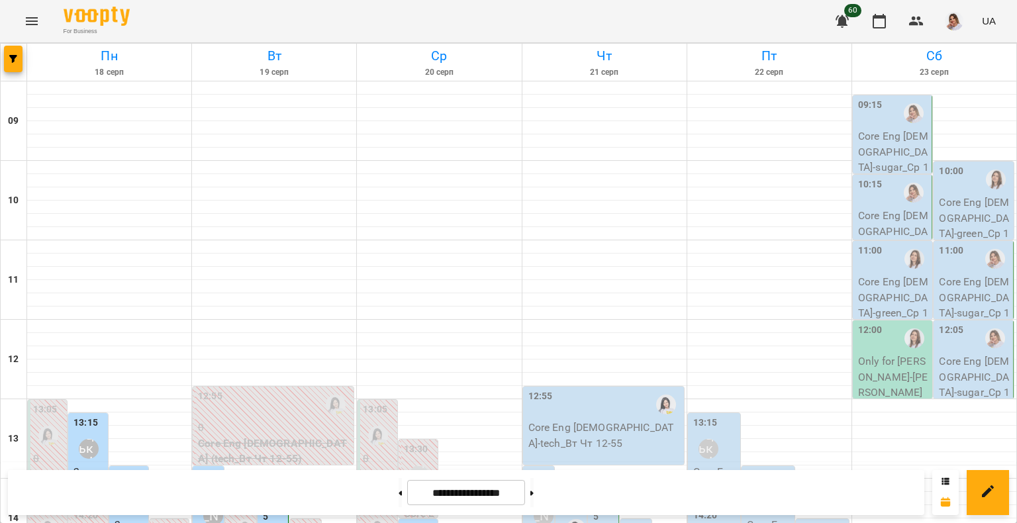
scroll to position [306, 0]
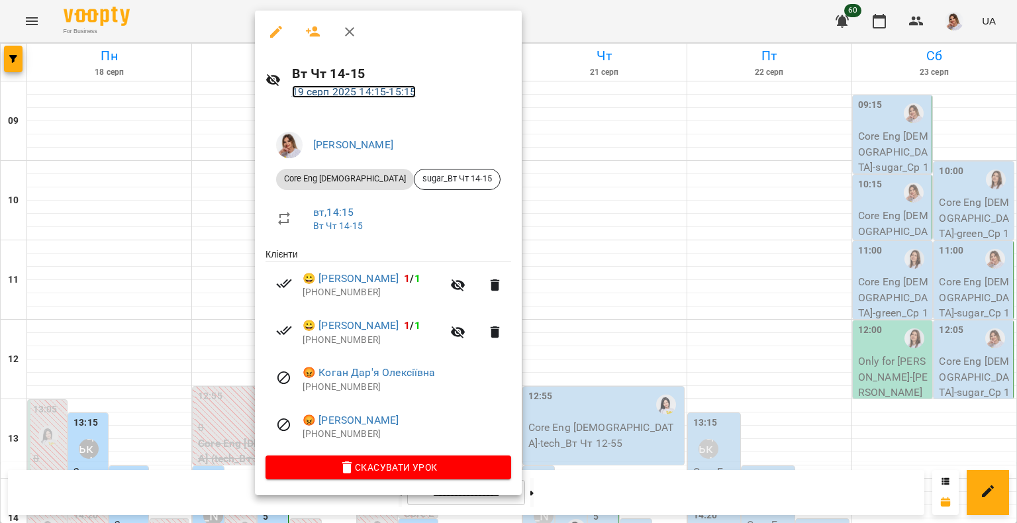
click at [392, 94] on link "19 серп 2025 14:15 - 15:15" at bounding box center [354, 91] width 124 height 13
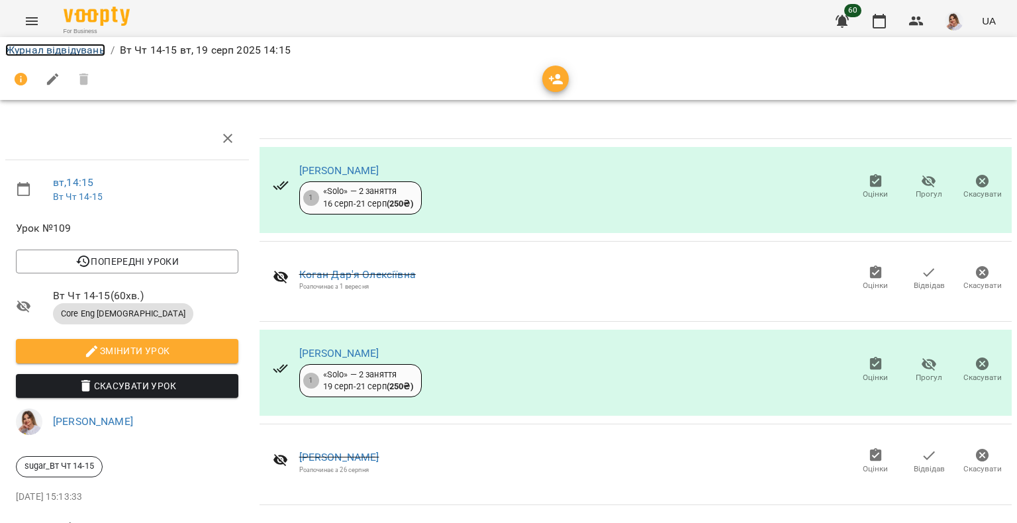
click at [38, 47] on link "Журнал відвідувань" at bounding box center [55, 50] width 100 height 13
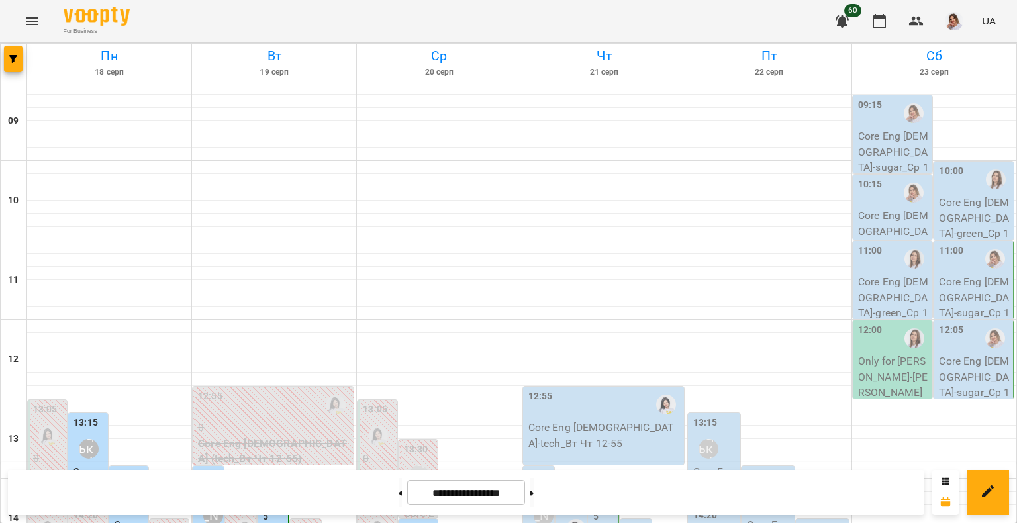
scroll to position [463, 0]
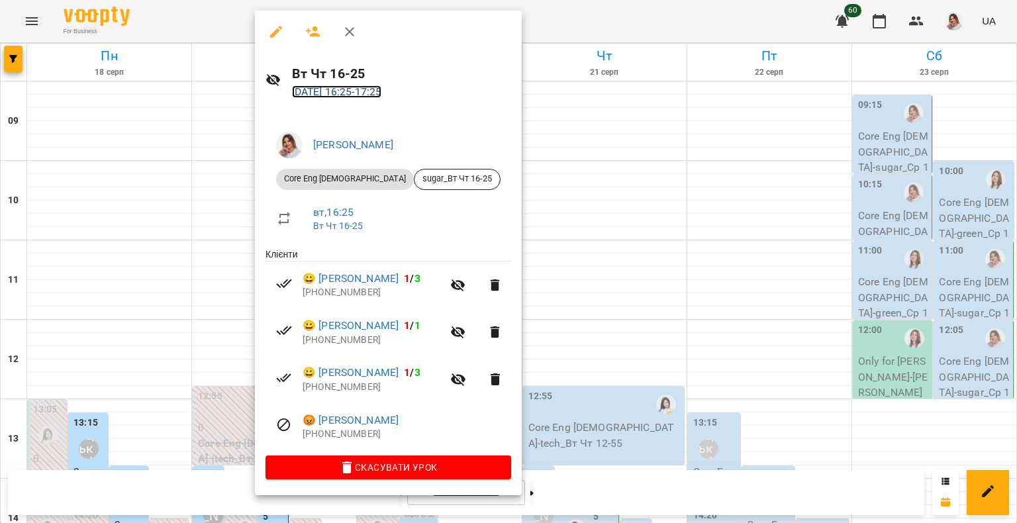
click at [356, 95] on link "19 серп 2025 16:25 - 17:25" at bounding box center [337, 91] width 90 height 13
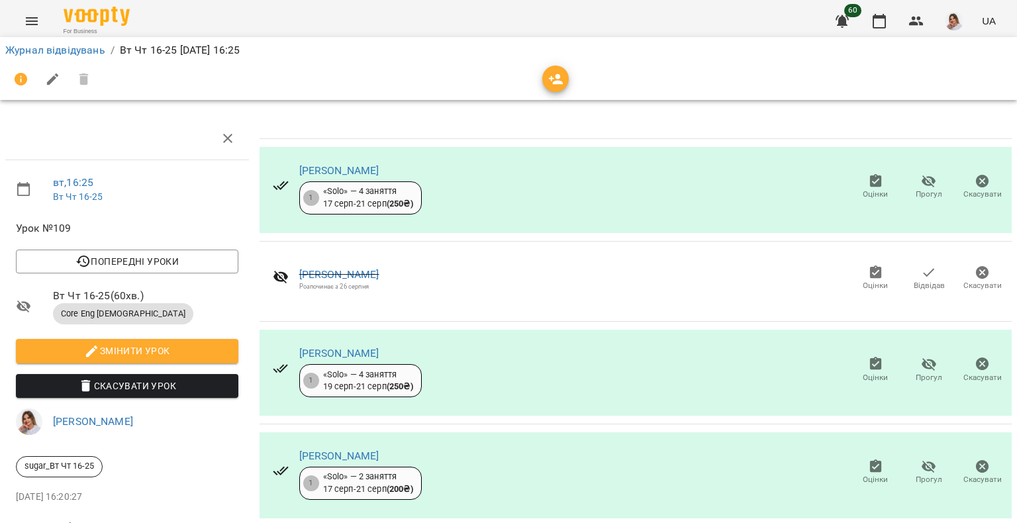
scroll to position [48, 0]
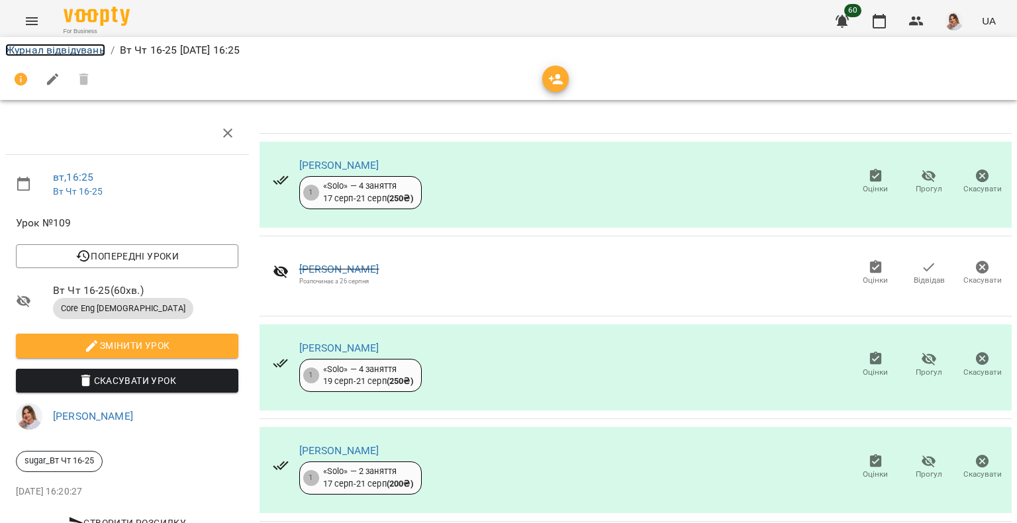
click at [44, 46] on link "Журнал відвідувань" at bounding box center [55, 50] width 100 height 13
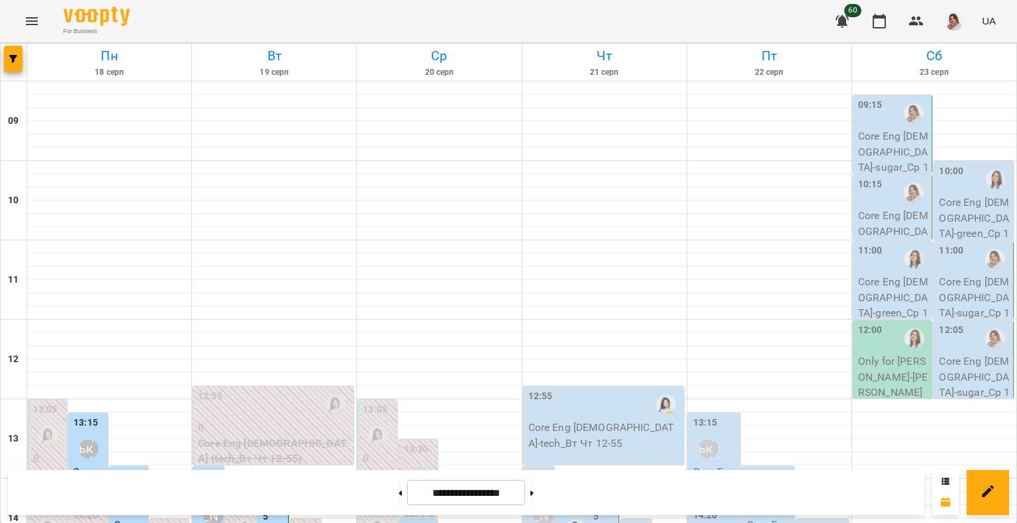
scroll to position [530, 0]
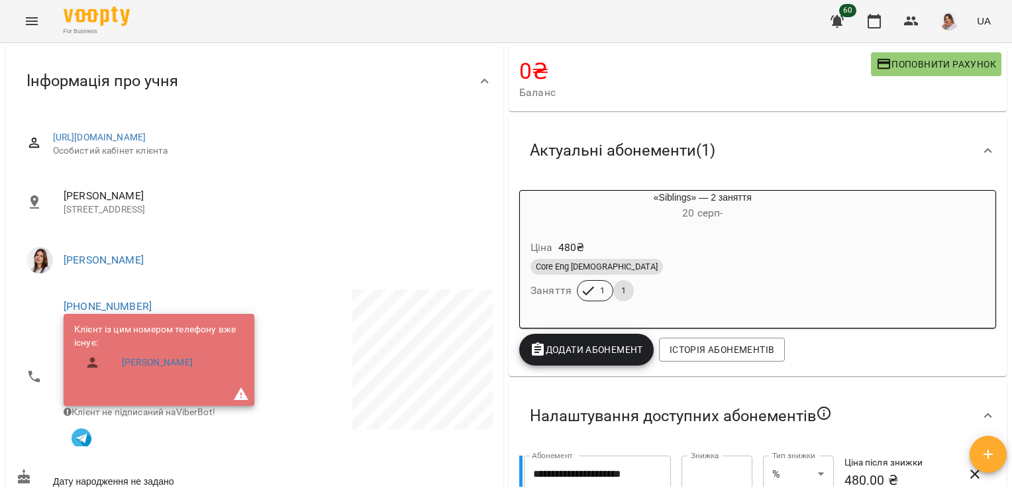
scroll to position [98, 0]
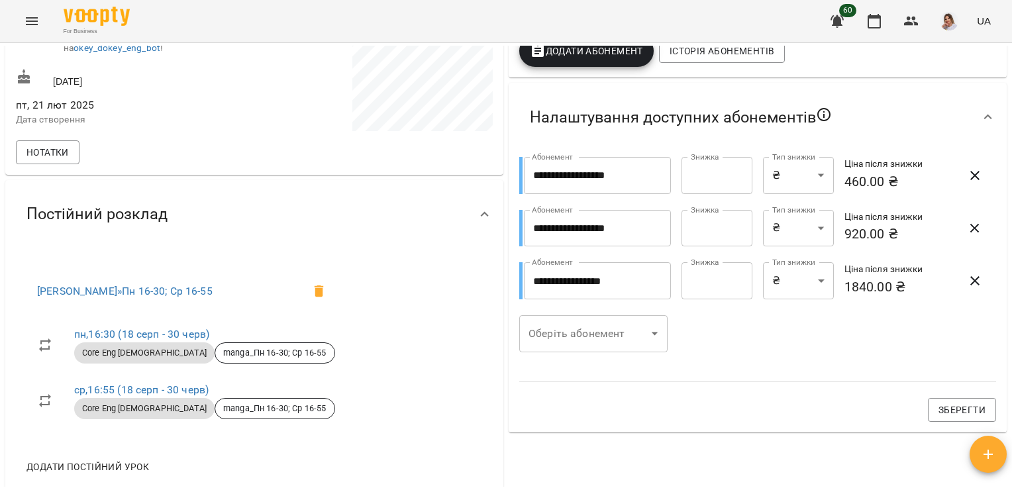
scroll to position [428, 0]
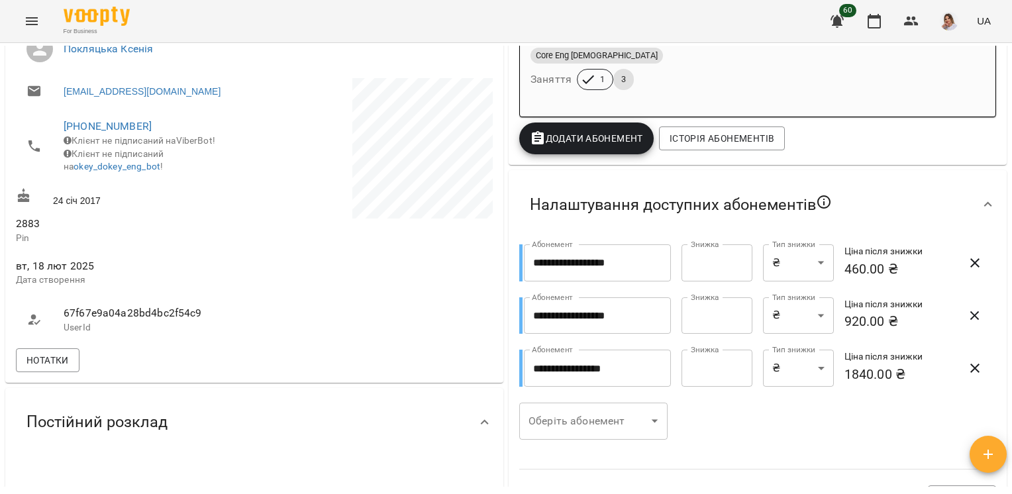
scroll to position [328, 0]
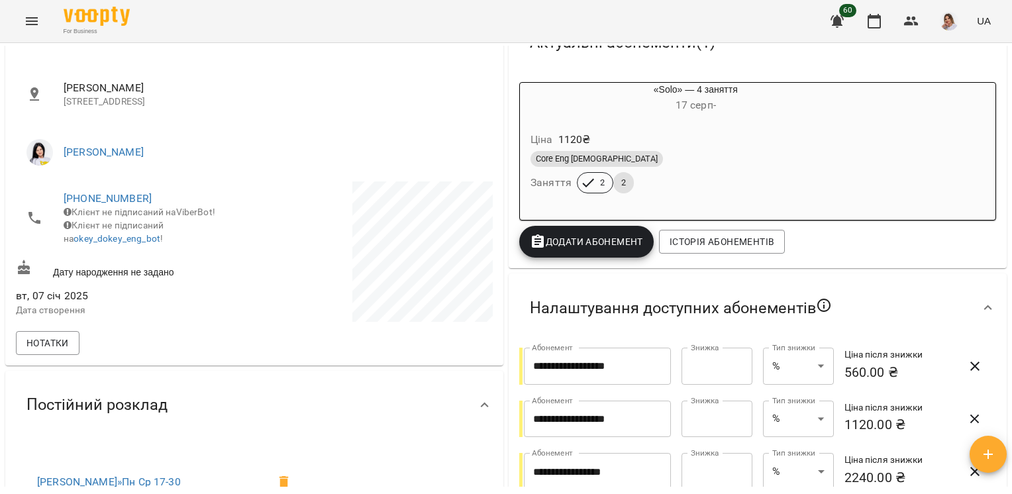
scroll to position [212, 0]
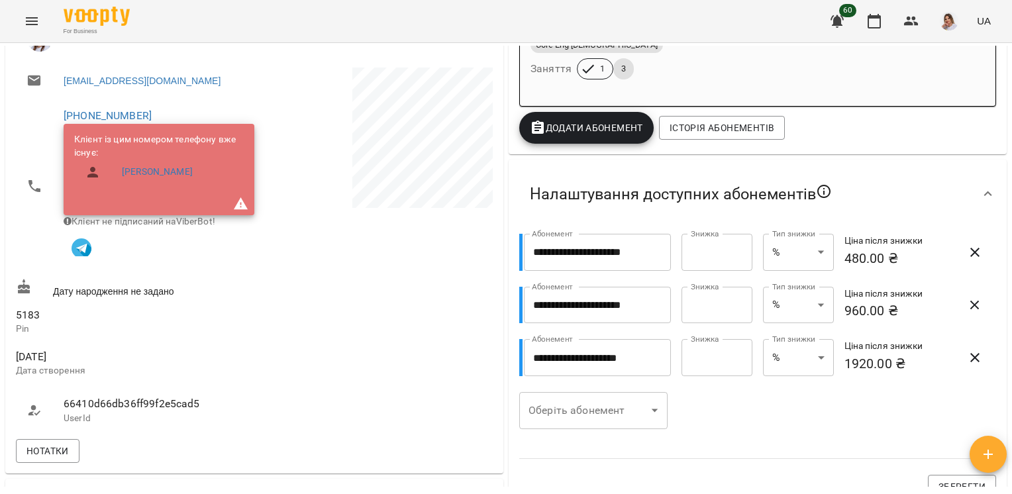
scroll to position [397, 0]
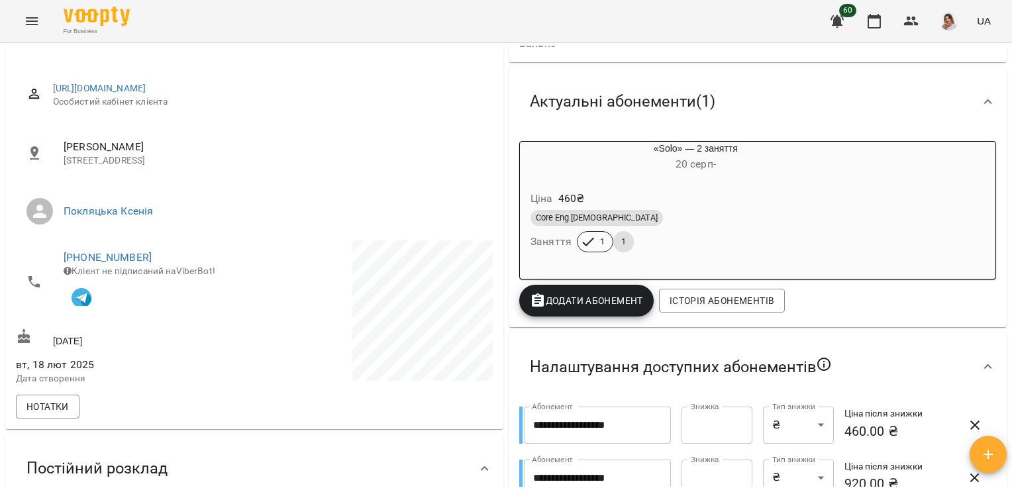
scroll to position [199, 0]
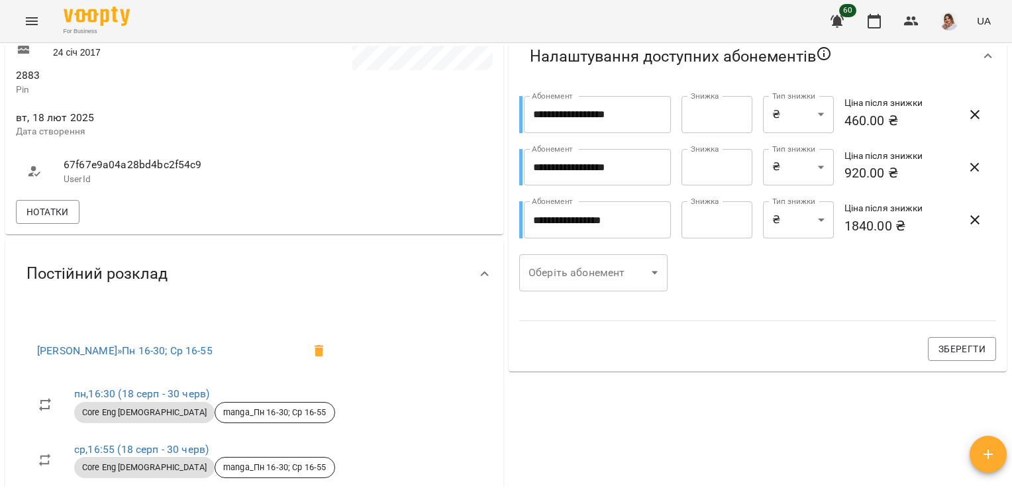
scroll to position [463, 0]
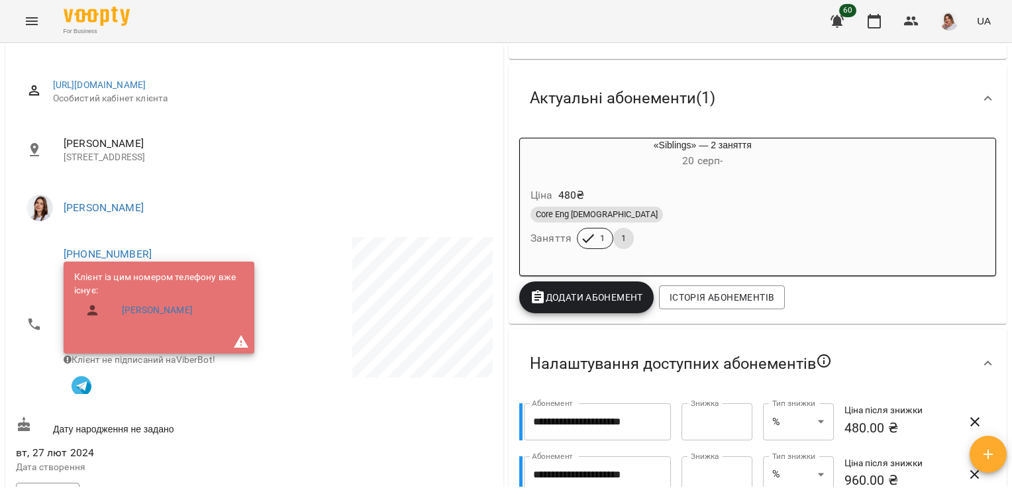
scroll to position [265, 0]
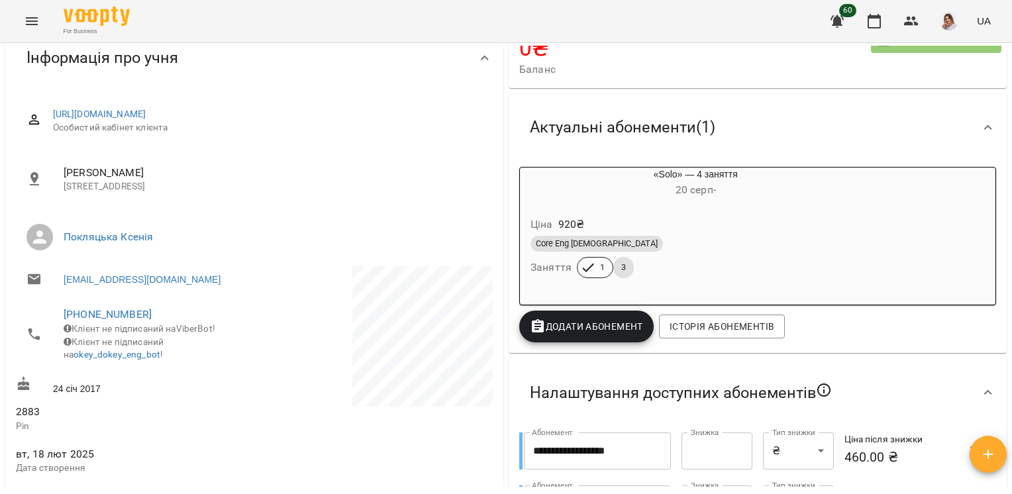
scroll to position [331, 0]
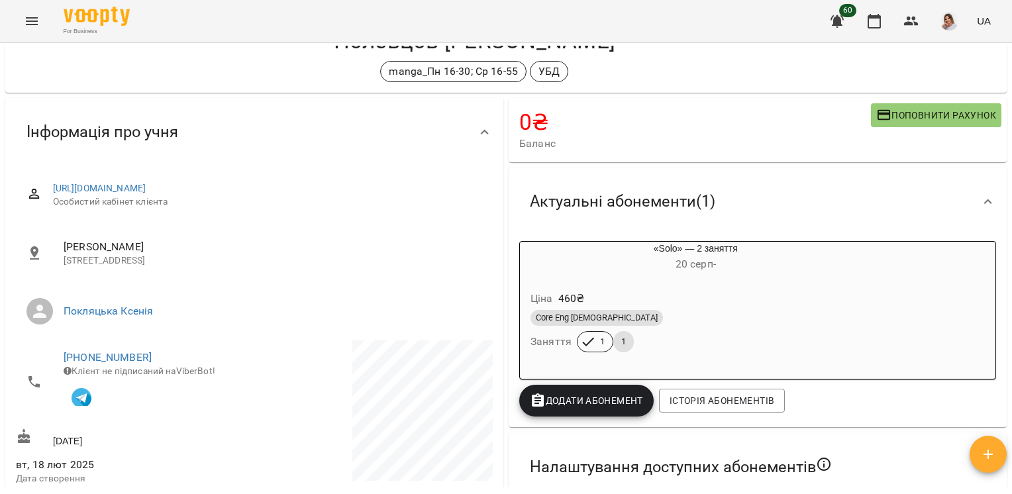
scroll to position [463, 0]
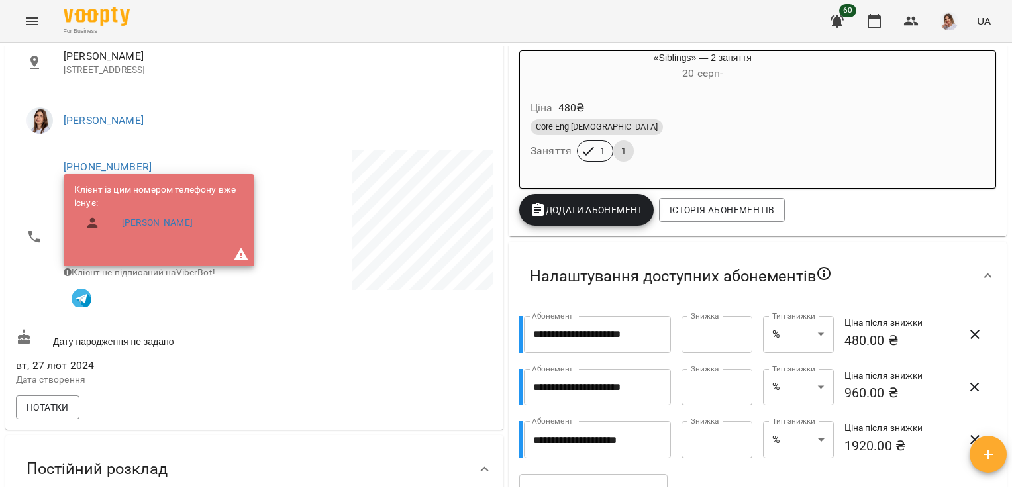
scroll to position [265, 0]
